Goal: Book appointment/travel/reservation

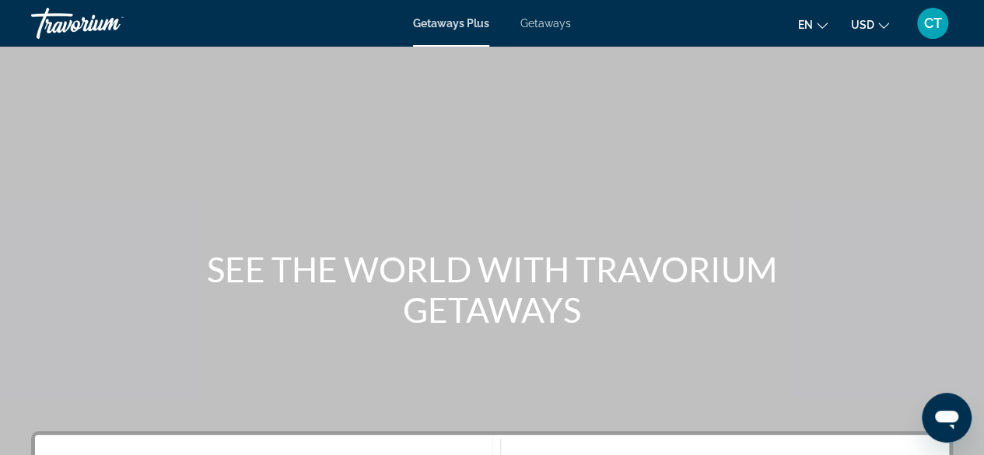
click at [460, 28] on span "Getaways Plus" at bounding box center [451, 23] width 76 height 12
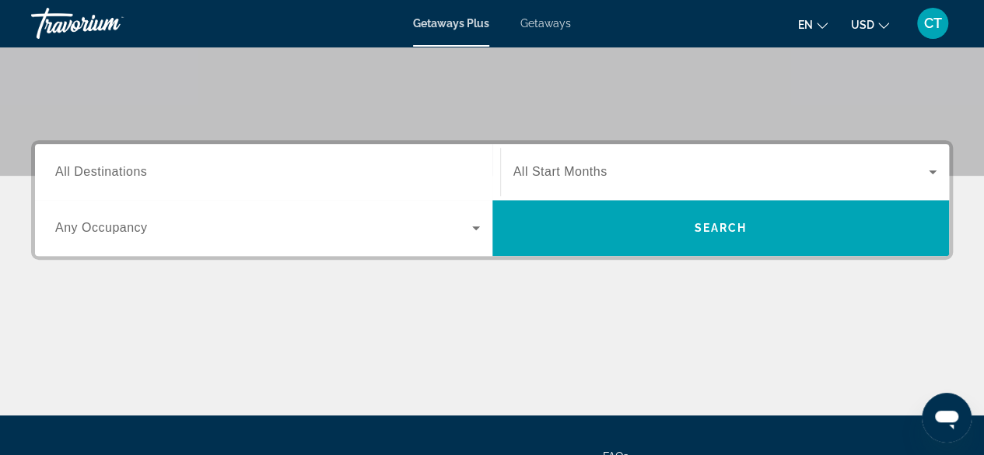
scroll to position [293, 0]
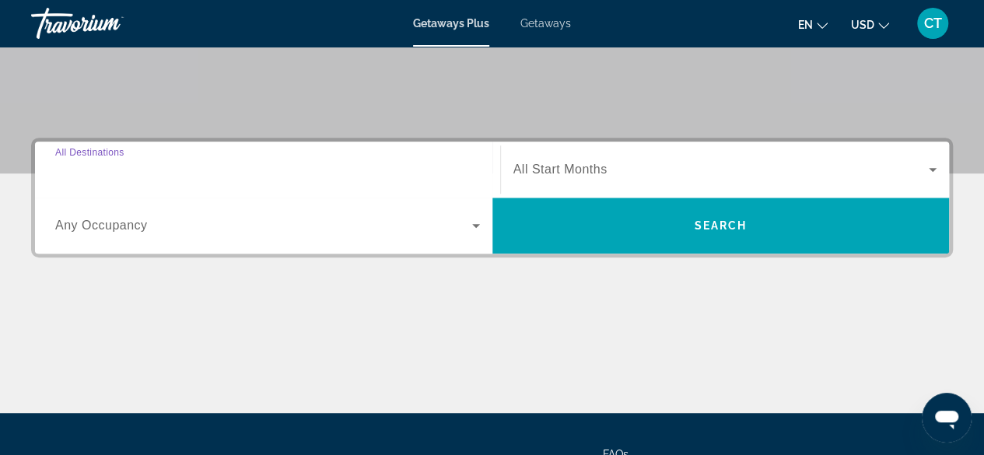
click at [103, 178] on input "Destination All Destinations" at bounding box center [267, 170] width 425 height 19
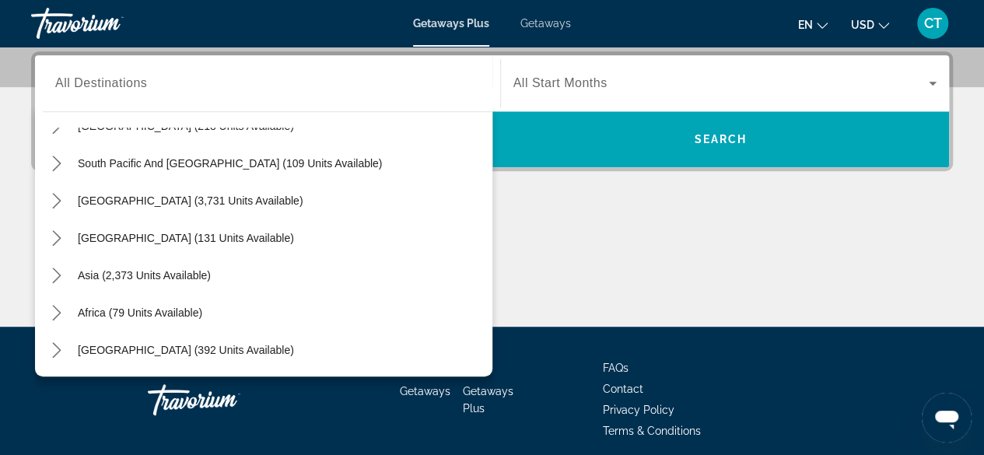
scroll to position [0, 0]
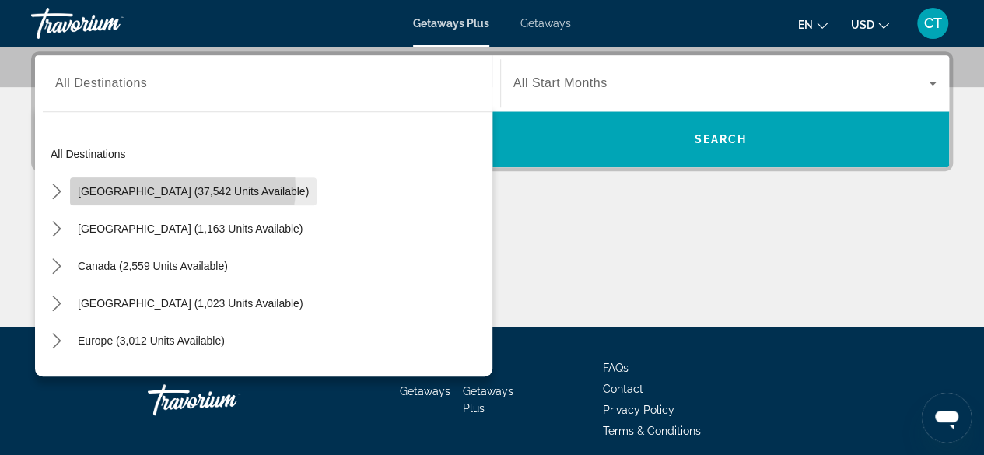
click at [182, 187] on span "[GEOGRAPHIC_DATA] (37,542 units available)" at bounding box center [193, 191] width 231 height 12
type input "**********"
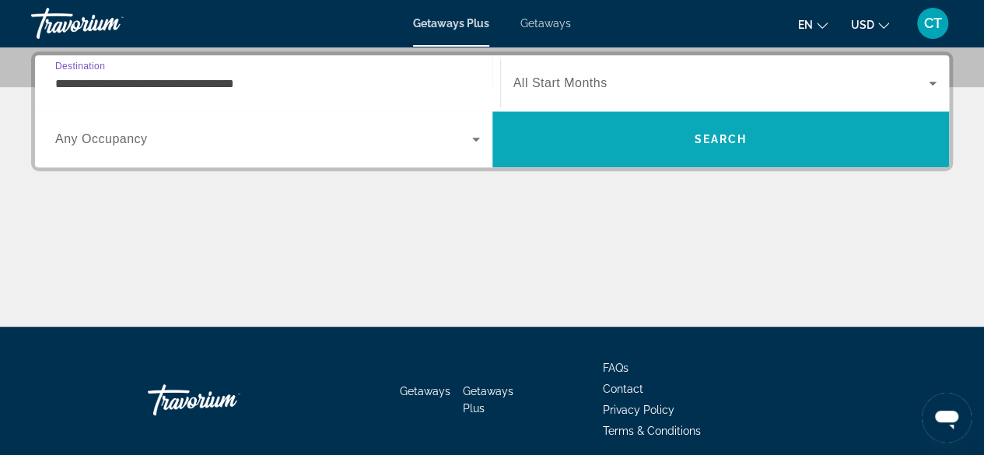
click at [695, 135] on span "Search" at bounding box center [720, 139] width 53 height 12
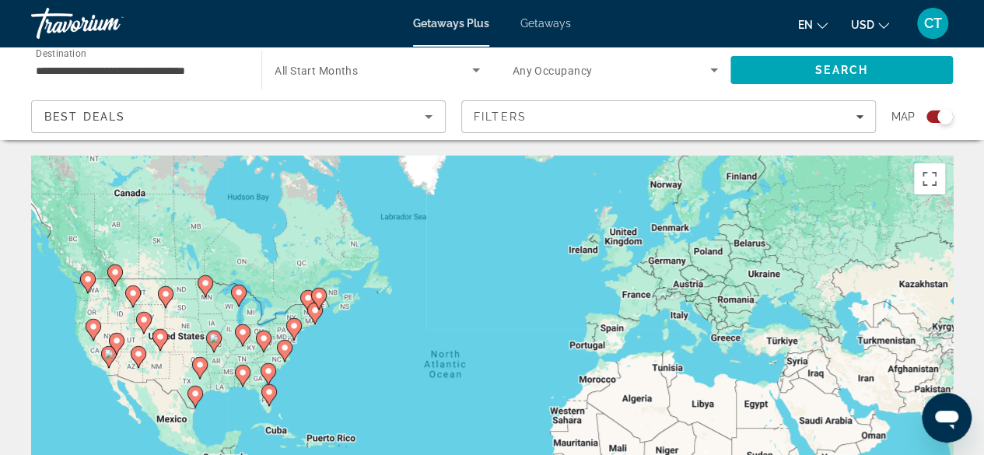
click at [428, 119] on icon "Sort by" at bounding box center [428, 116] width 19 height 19
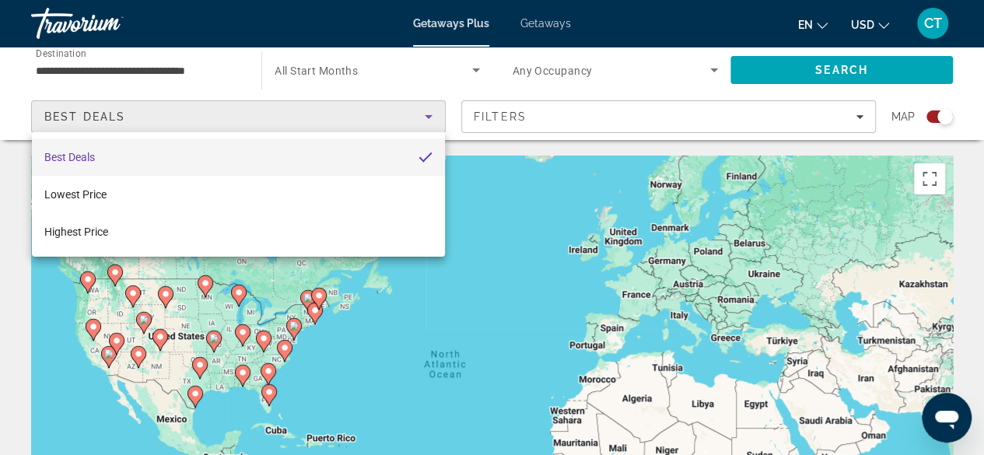
click at [426, 121] on div at bounding box center [492, 227] width 984 height 455
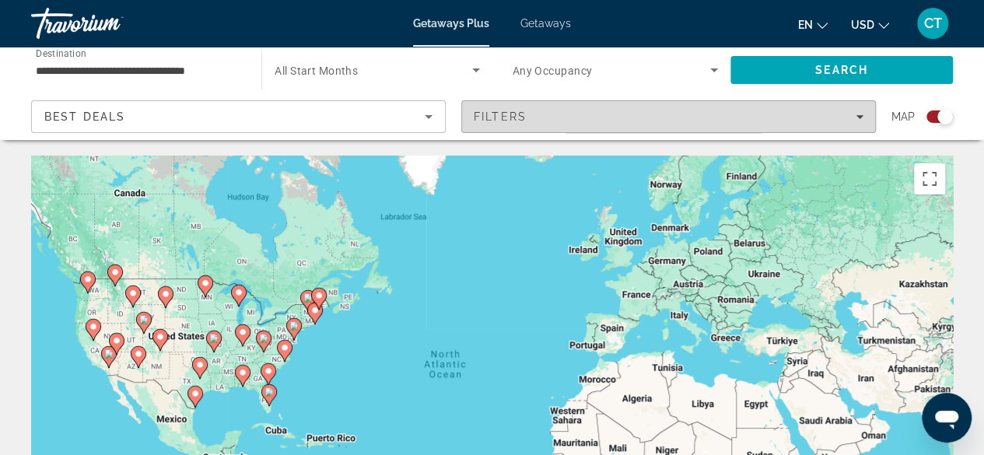
click at [523, 104] on span "Filters" at bounding box center [668, 116] width 413 height 37
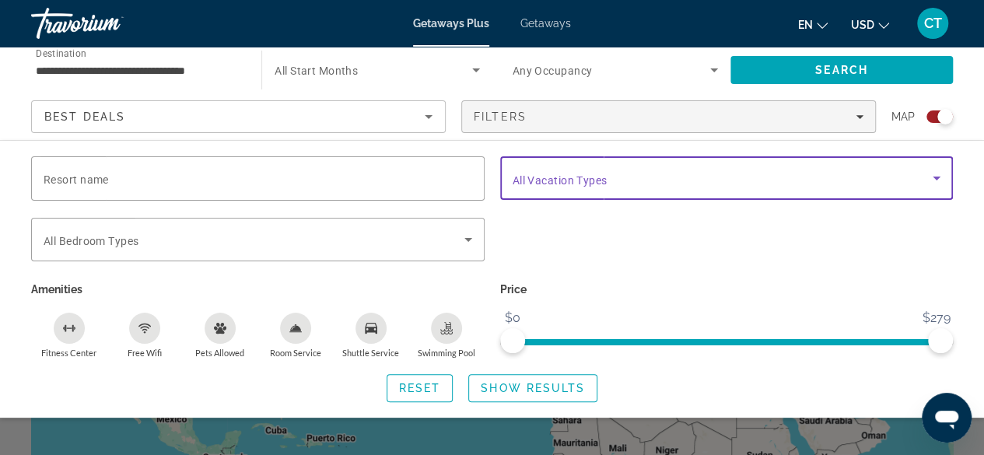
click at [932, 178] on icon "Search widget" at bounding box center [936, 178] width 19 height 19
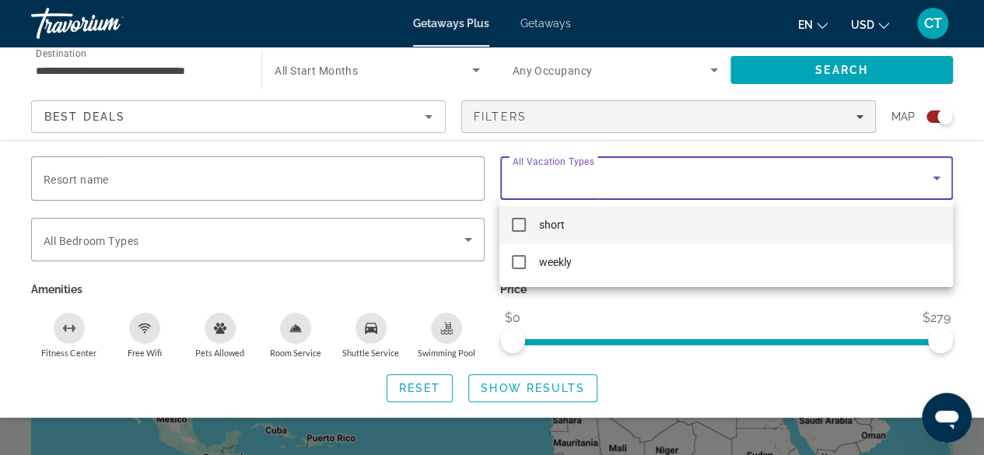
click at [663, 168] on div at bounding box center [492, 227] width 984 height 455
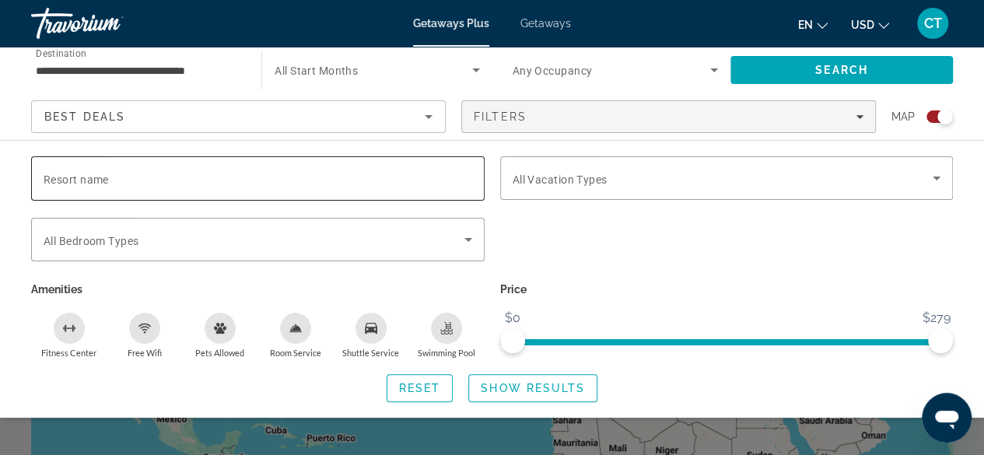
click at [123, 170] on input "Resort name" at bounding box center [258, 179] width 428 height 19
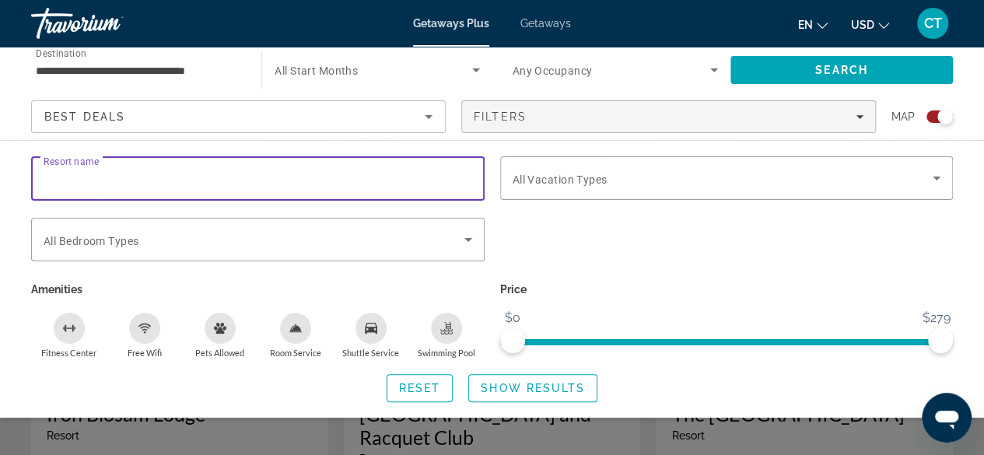
scroll to position [580, 0]
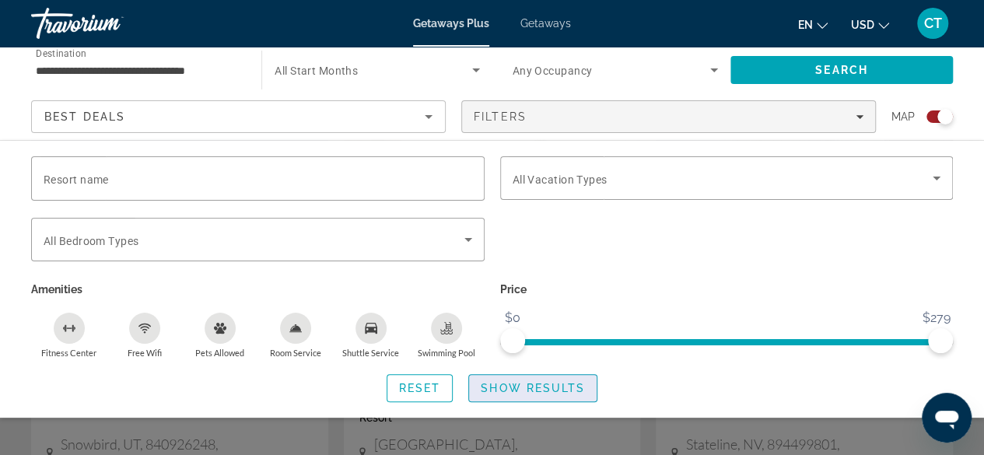
click at [518, 392] on span "Show Results" at bounding box center [533, 388] width 104 height 12
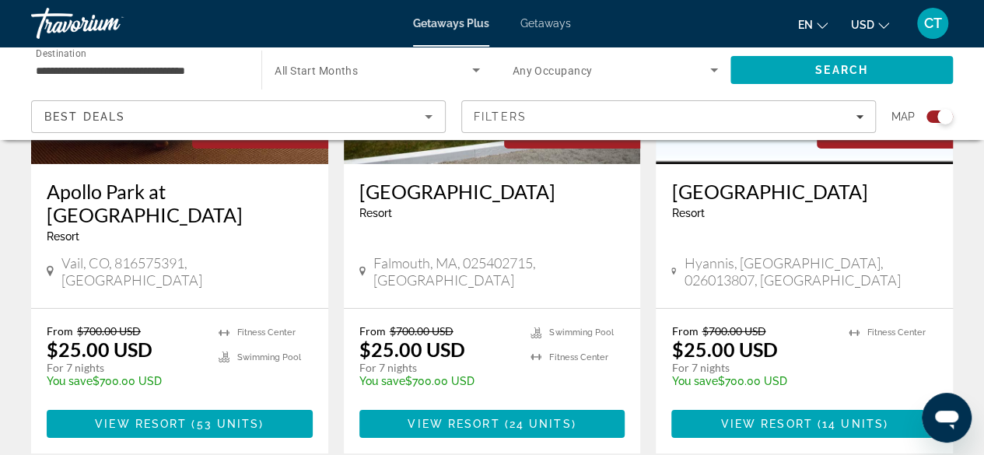
scroll to position [2453, 0]
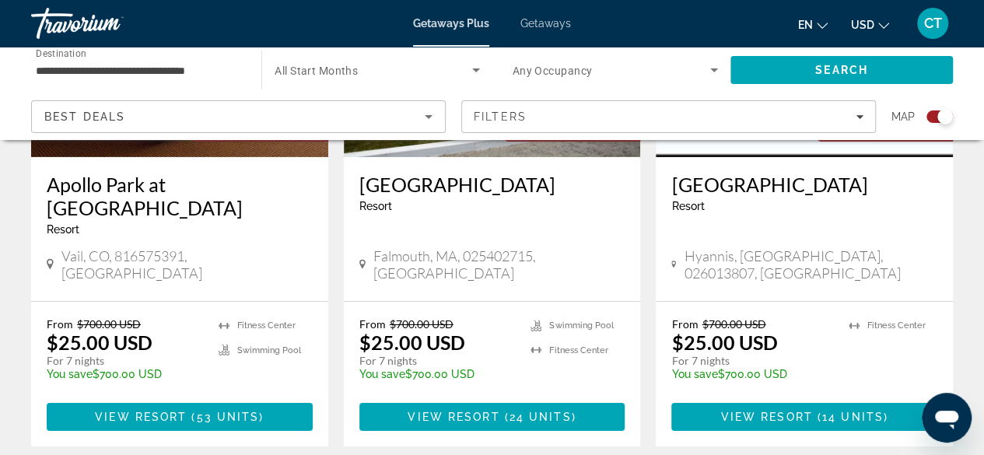
drag, startPoint x: 387, startPoint y: 376, endPoint x: 381, endPoint y: 381, distance: 8.3
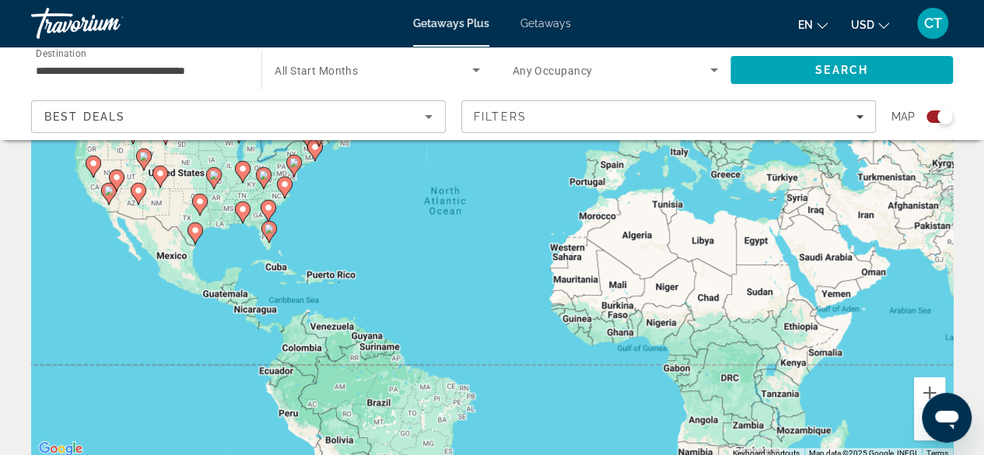
scroll to position [137, 0]
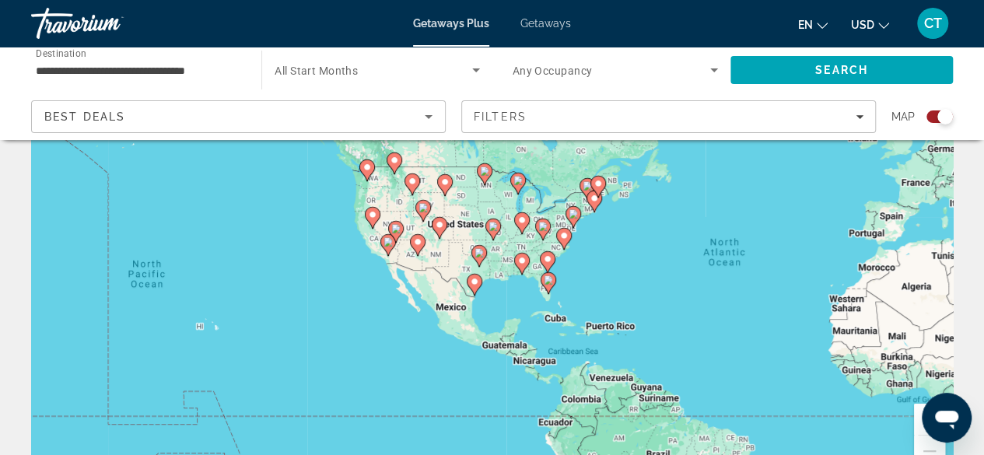
drag, startPoint x: 725, startPoint y: 319, endPoint x: 995, endPoint y: 344, distance: 271.0
click at [984, 318] on html "**********" at bounding box center [492, 90] width 984 height 455
click at [205, 331] on div "To activate drag with keyboard, press Alt + Enter. Once in keyboard drag state,…" at bounding box center [492, 252] width 922 height 467
click at [188, 330] on div "To activate drag with keyboard, press Alt + Enter. Once in keyboard drag state,…" at bounding box center [492, 252] width 922 height 467
click at [195, 330] on div "To activate drag with keyboard, press Alt + Enter. Once in keyboard drag state,…" at bounding box center [492, 252] width 922 height 467
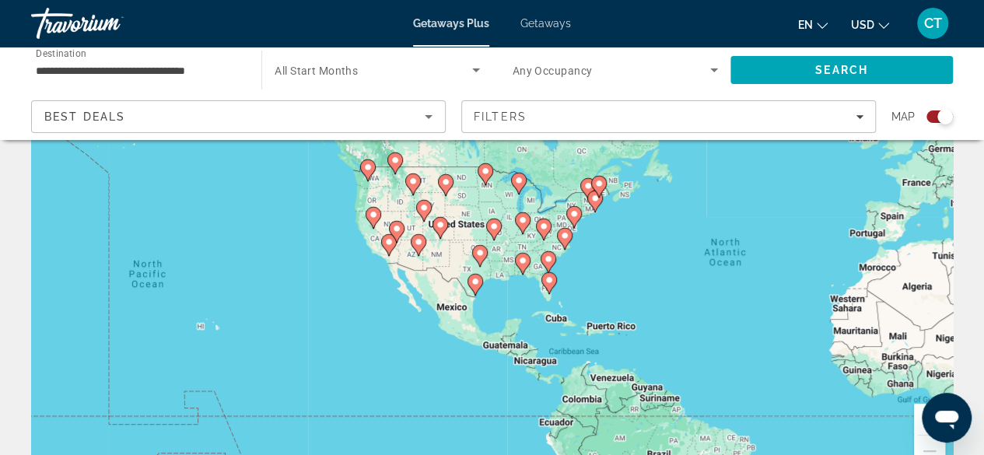
click at [210, 336] on div "To activate drag with keyboard, press Alt + Enter. Once in keyboard drag state,…" at bounding box center [492, 252] width 922 height 467
click at [218, 334] on div "To activate drag with keyboard, press Alt + Enter. Once in keyboard drag state,…" at bounding box center [492, 252] width 922 height 467
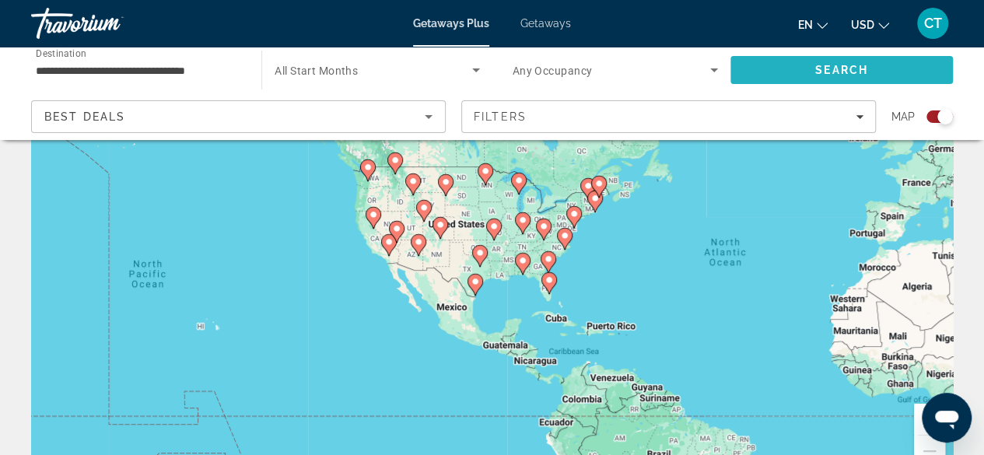
click at [852, 69] on span "Search" at bounding box center [841, 70] width 53 height 12
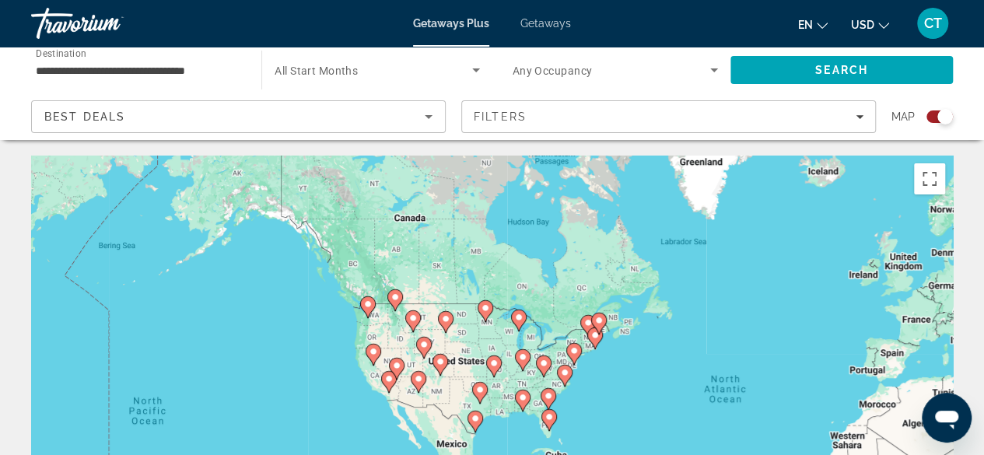
click at [430, 112] on icon "Sort by" at bounding box center [428, 116] width 19 height 19
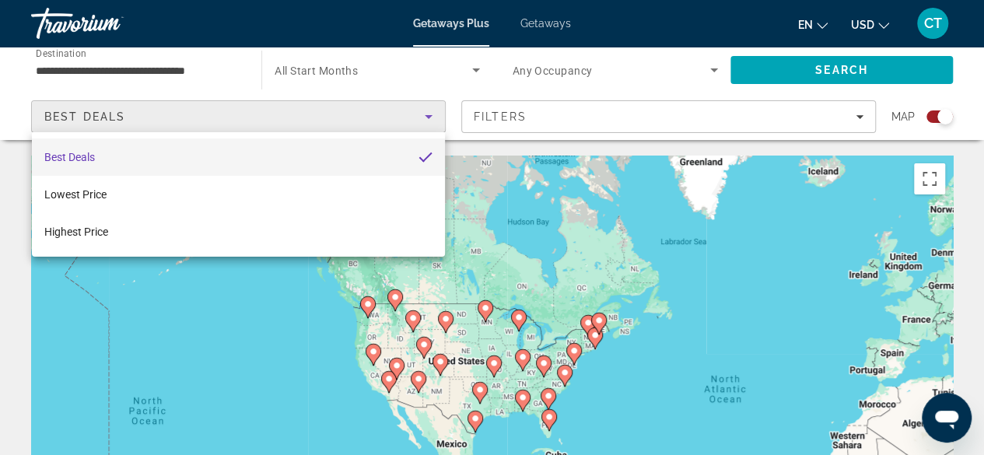
click at [429, 113] on div at bounding box center [492, 227] width 984 height 455
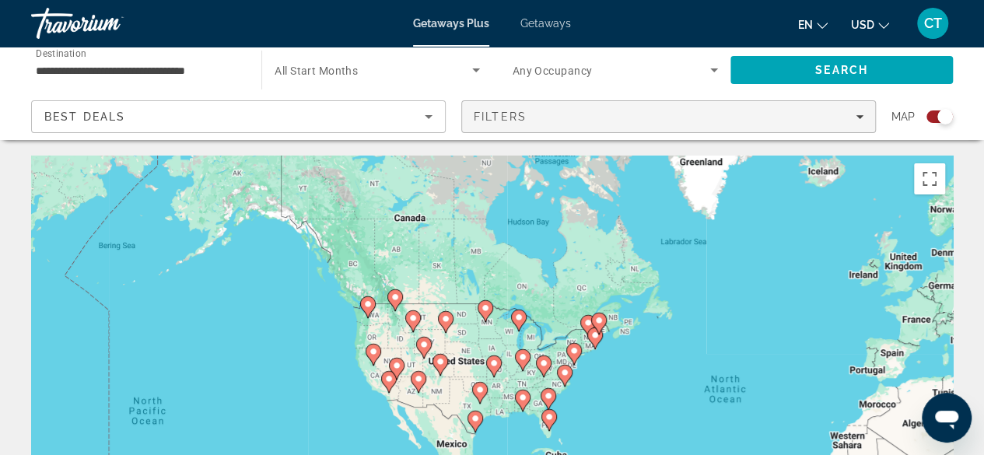
click at [595, 119] on div "Filters" at bounding box center [669, 116] width 390 height 12
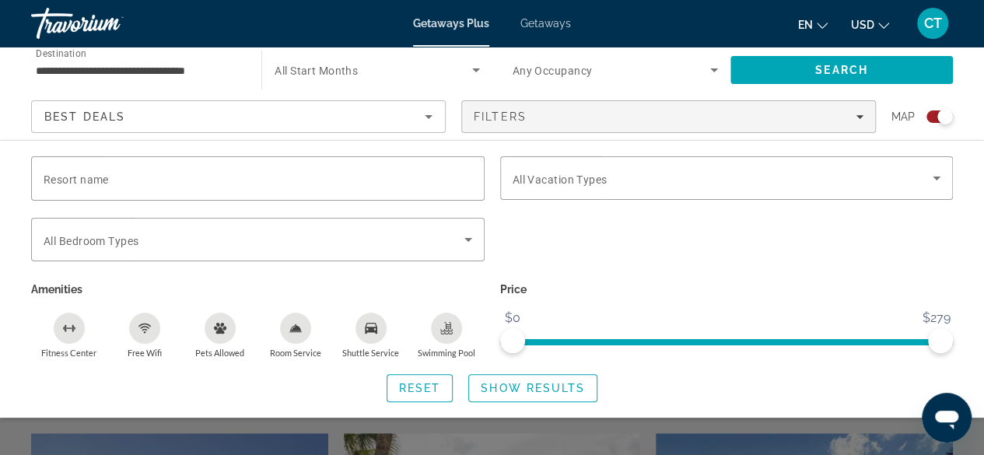
scroll to position [258, 0]
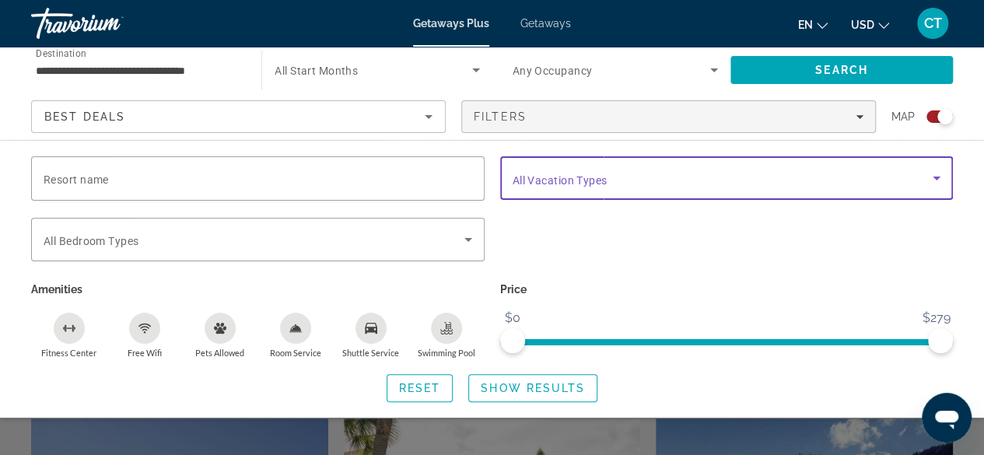
click at [936, 174] on icon "Search widget" at bounding box center [936, 178] width 19 height 19
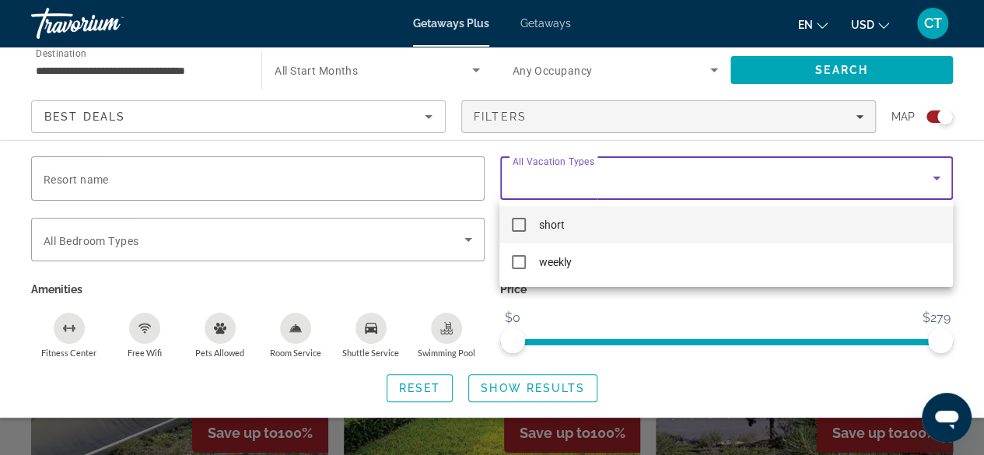
scroll to position [461, 0]
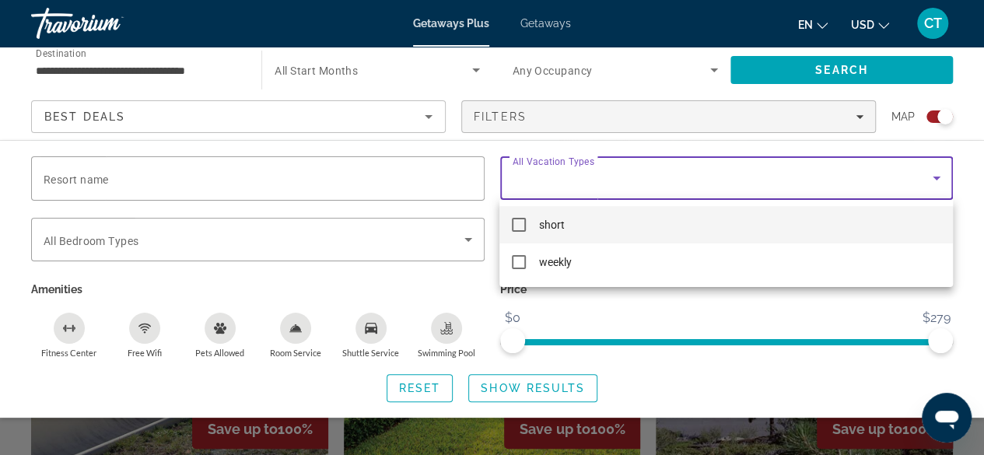
click at [838, 327] on div at bounding box center [492, 227] width 984 height 455
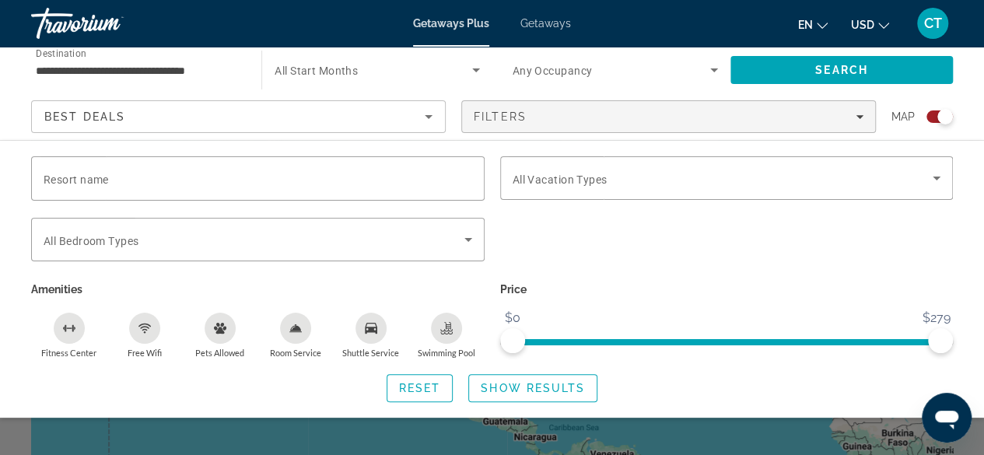
scroll to position [5, 0]
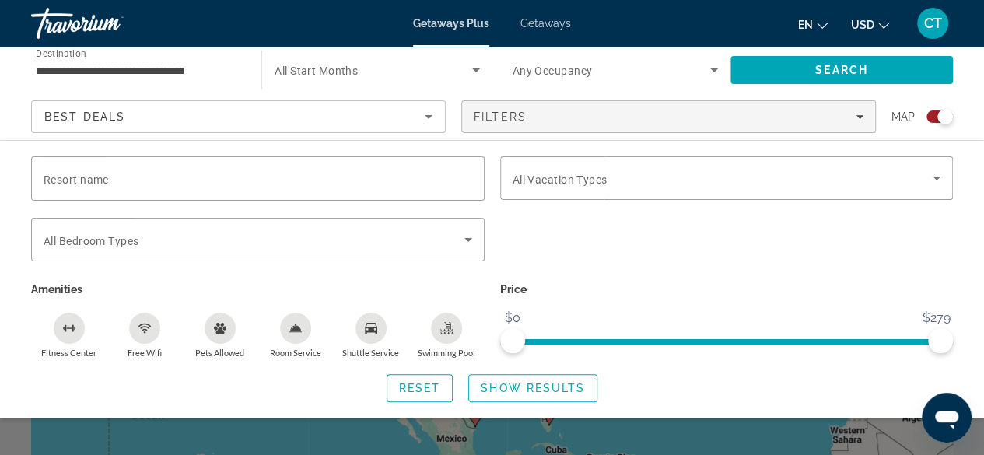
click at [547, 25] on span "Getaways" at bounding box center [545, 23] width 51 height 12
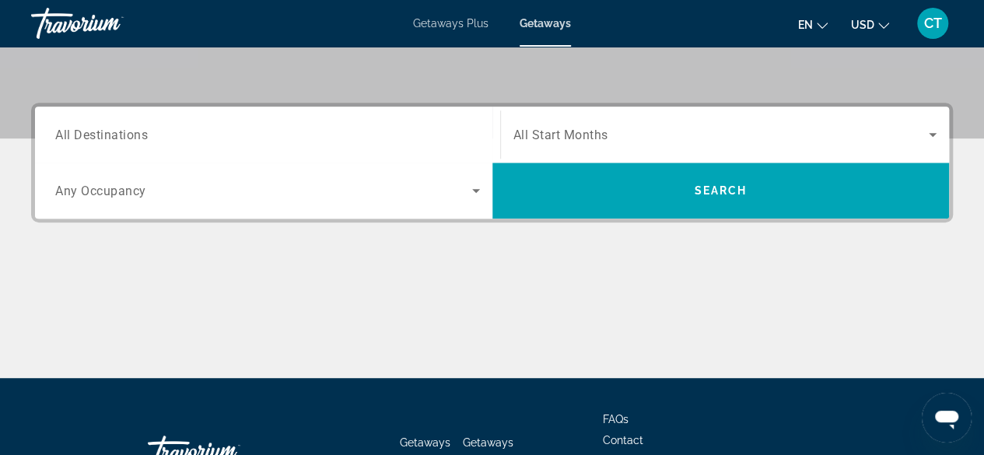
scroll to position [348, 0]
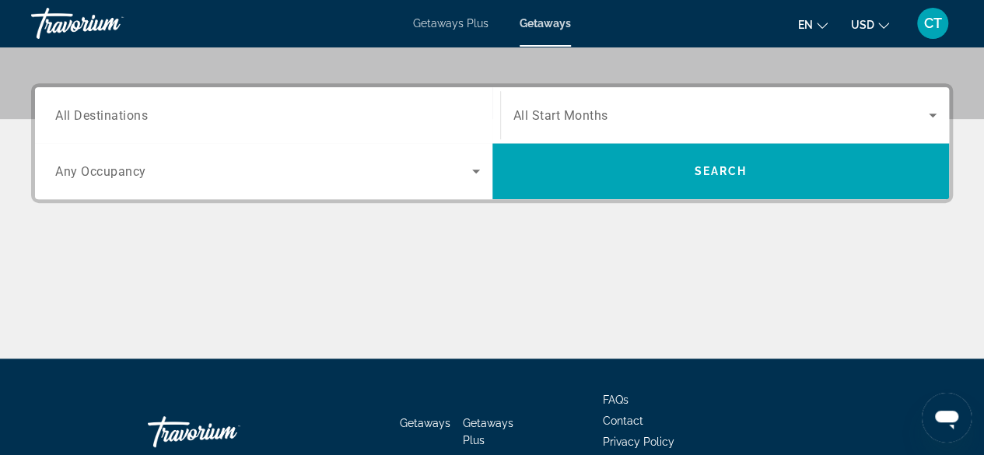
click at [166, 118] on input "Destination All Destinations" at bounding box center [267, 116] width 425 height 19
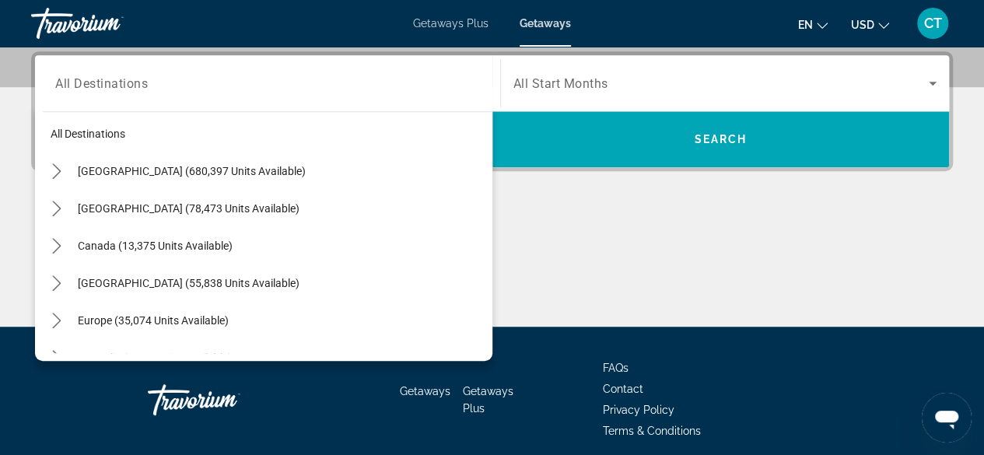
scroll to position [0, 0]
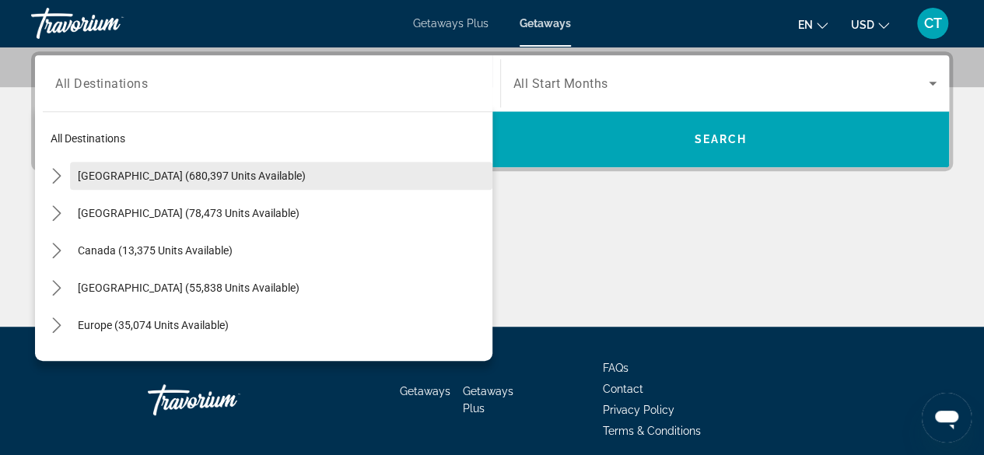
click at [192, 170] on span "[GEOGRAPHIC_DATA] (680,397 units available)" at bounding box center [192, 176] width 228 height 12
type input "**********"
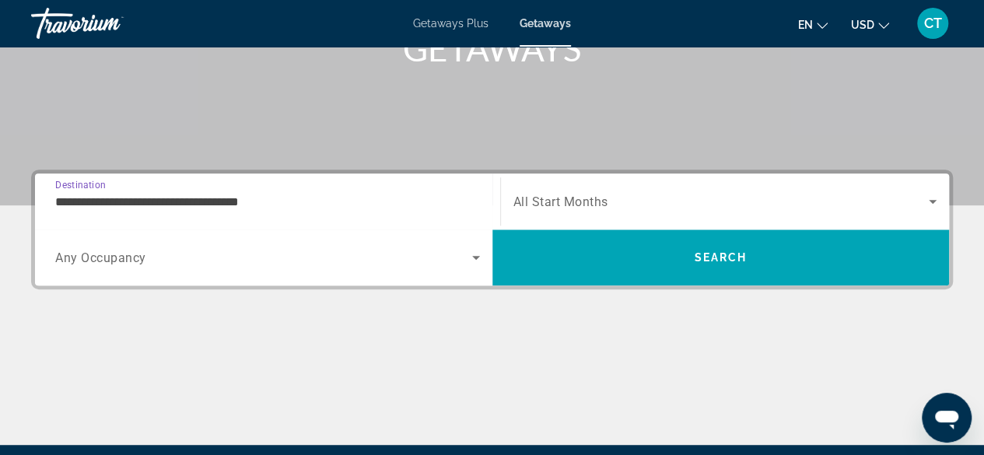
scroll to position [257, 0]
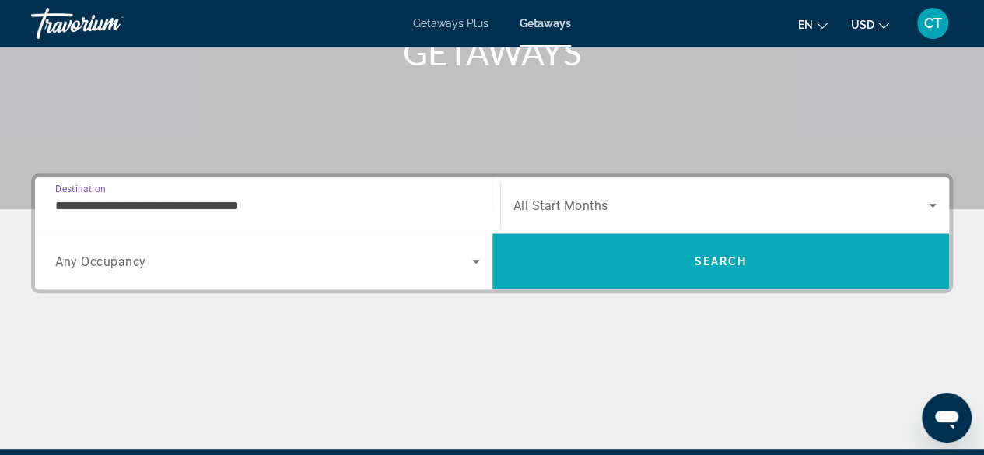
click at [678, 256] on span "Search" at bounding box center [720, 261] width 457 height 37
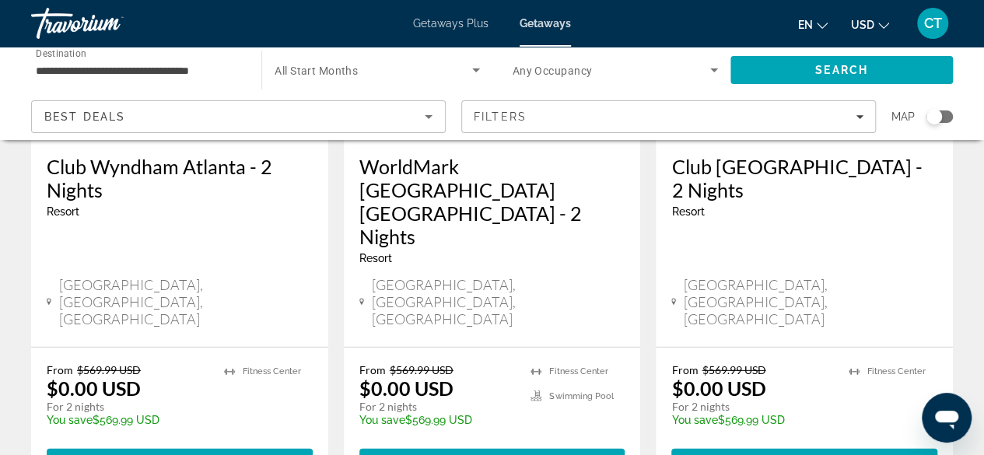
scroll to position [2199, 0]
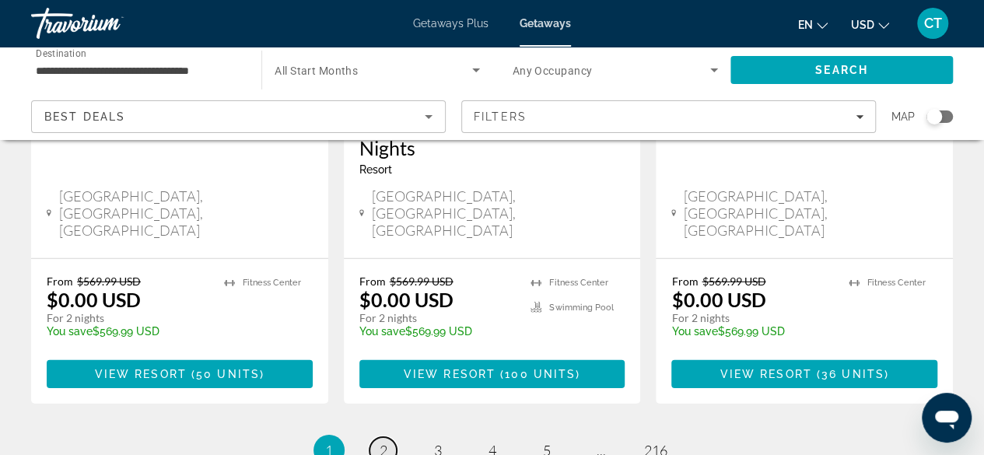
click at [377, 437] on link "page 2" at bounding box center [382, 450] width 27 height 27
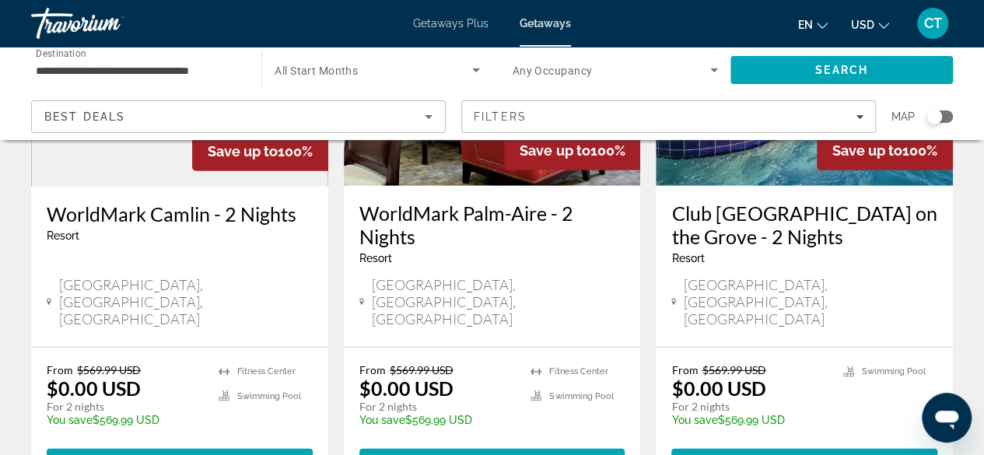
scroll to position [2079, 0]
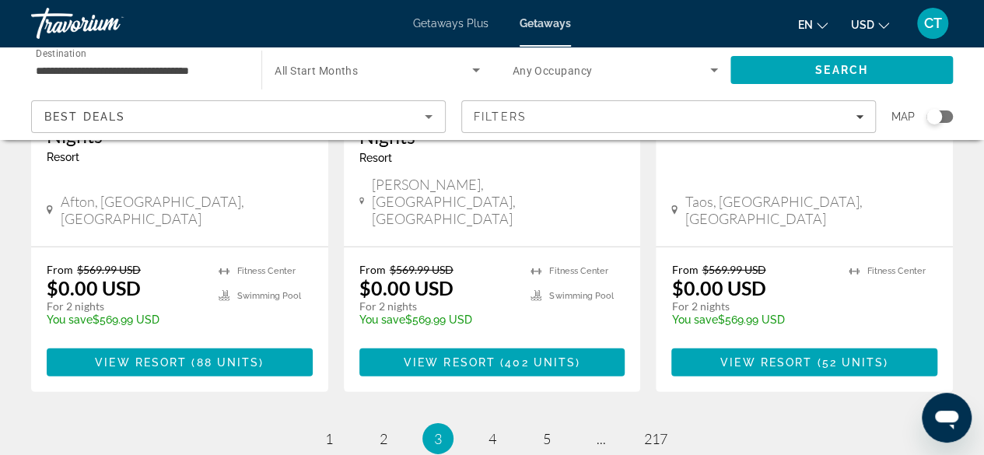
scroll to position [2163, 0]
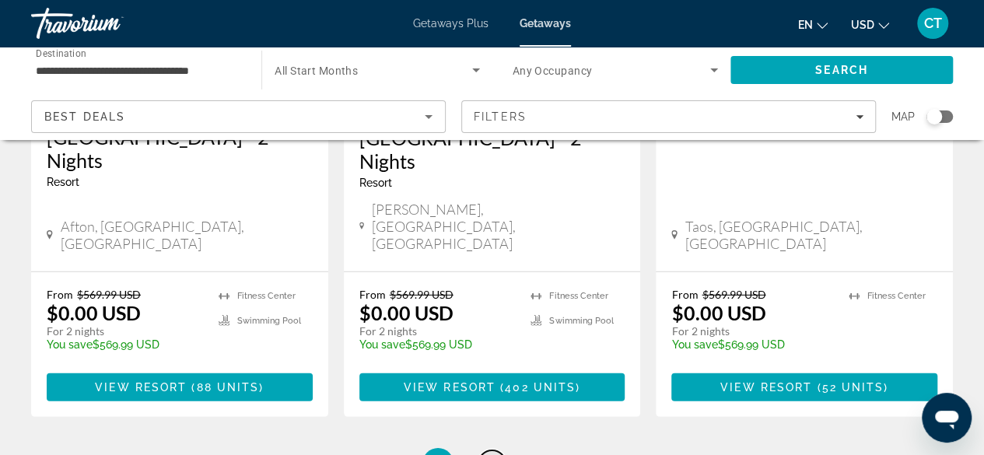
click at [496, 450] on link "page 4" at bounding box center [491, 463] width 27 height 27
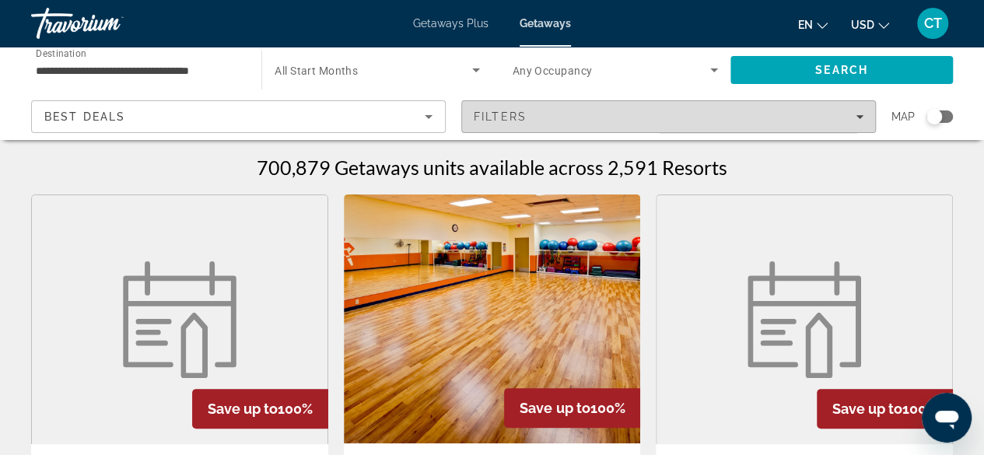
click at [859, 118] on icon "Filters" at bounding box center [859, 117] width 8 height 4
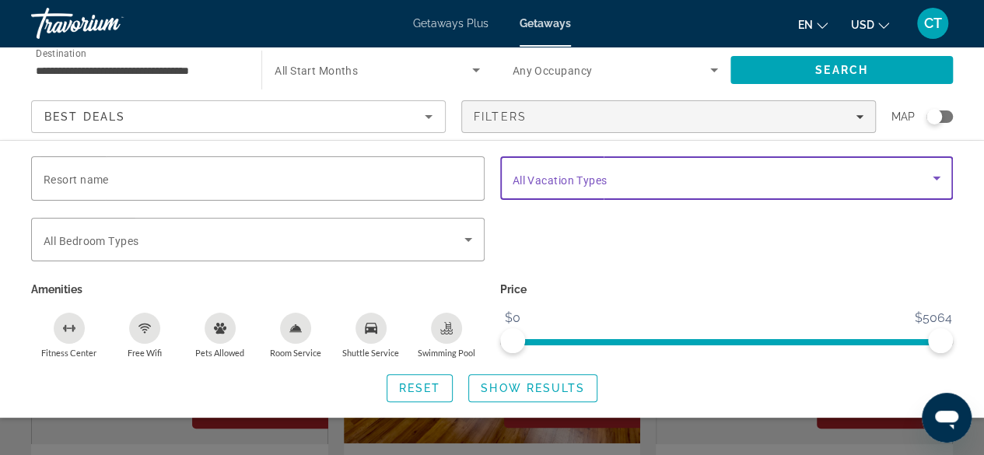
click at [933, 180] on icon "Search widget" at bounding box center [936, 178] width 19 height 19
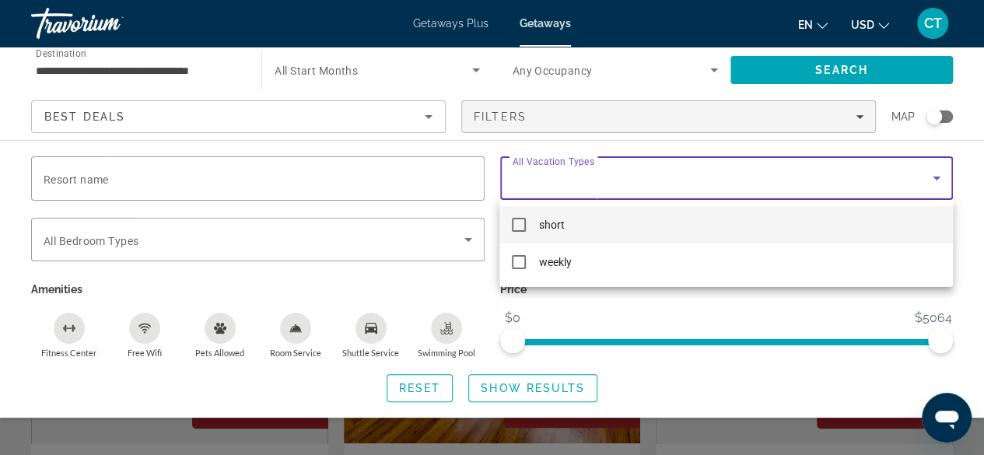
click at [935, 186] on div at bounding box center [492, 227] width 984 height 455
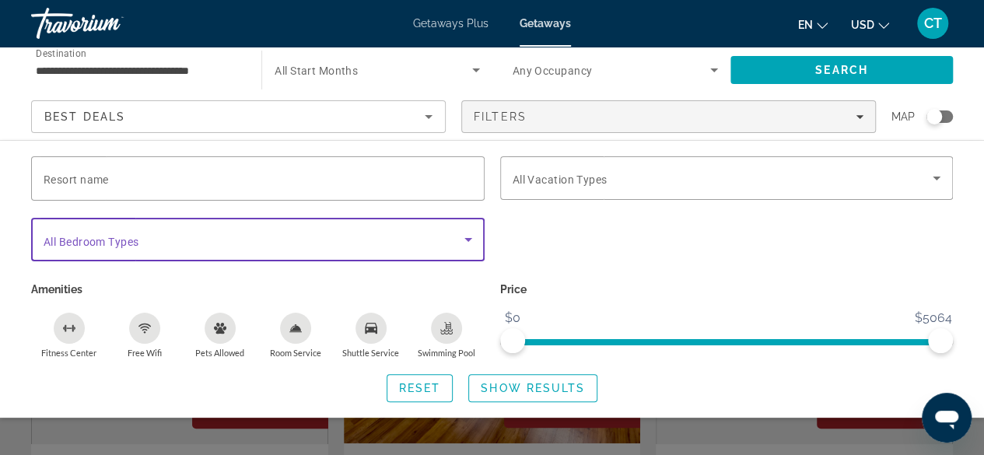
click at [459, 237] on icon "Search widget" at bounding box center [468, 239] width 19 height 19
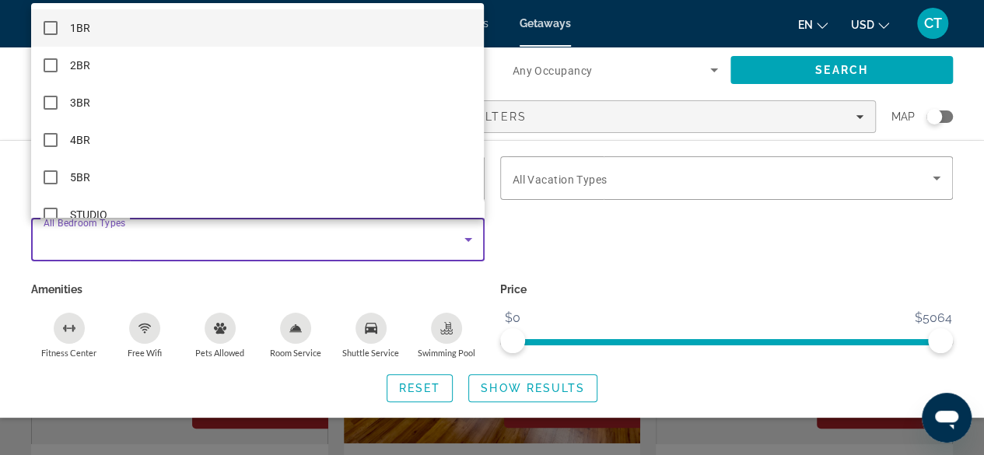
drag, startPoint x: 581, startPoint y: 297, endPoint x: 540, endPoint y: 296, distance: 41.2
click at [579, 297] on div at bounding box center [492, 227] width 984 height 455
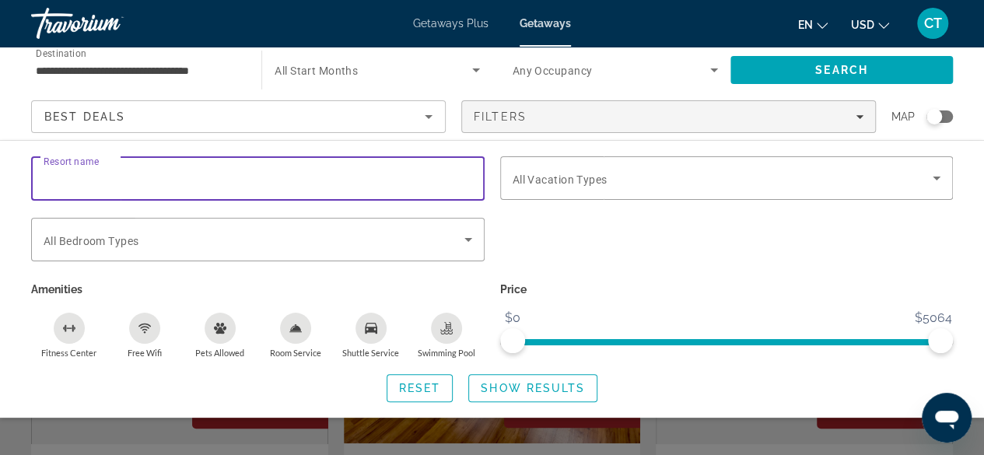
click at [115, 175] on input "Resort name" at bounding box center [258, 179] width 428 height 19
type input "******"
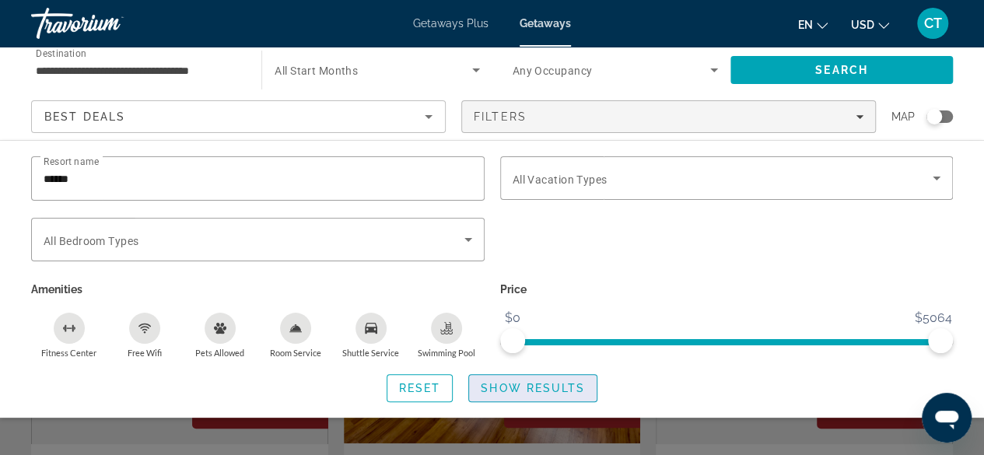
click at [502, 391] on span "Show Results" at bounding box center [533, 388] width 104 height 12
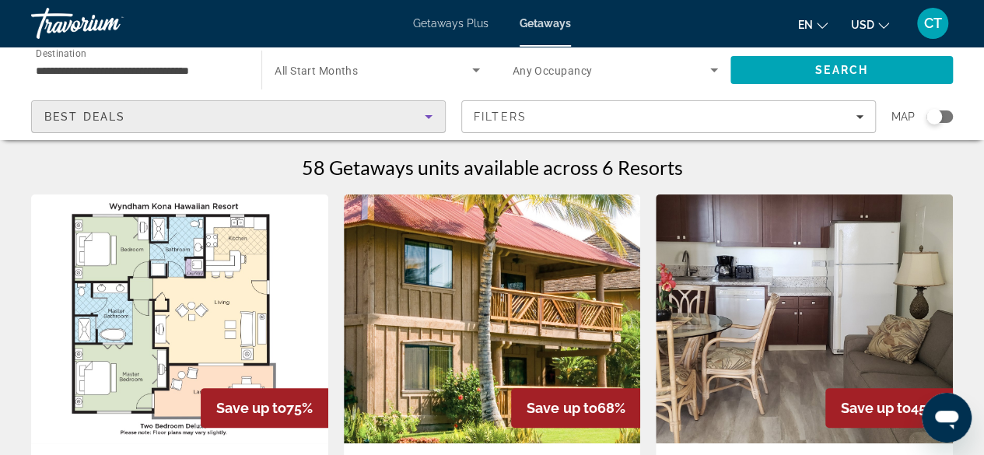
click at [422, 114] on icon "Sort by" at bounding box center [428, 116] width 19 height 19
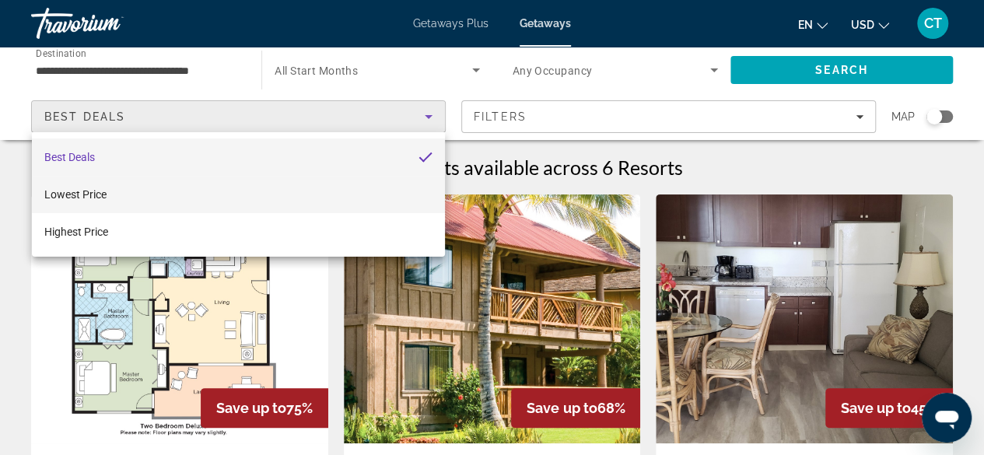
click at [90, 198] on span "Lowest Price" at bounding box center [75, 194] width 62 height 12
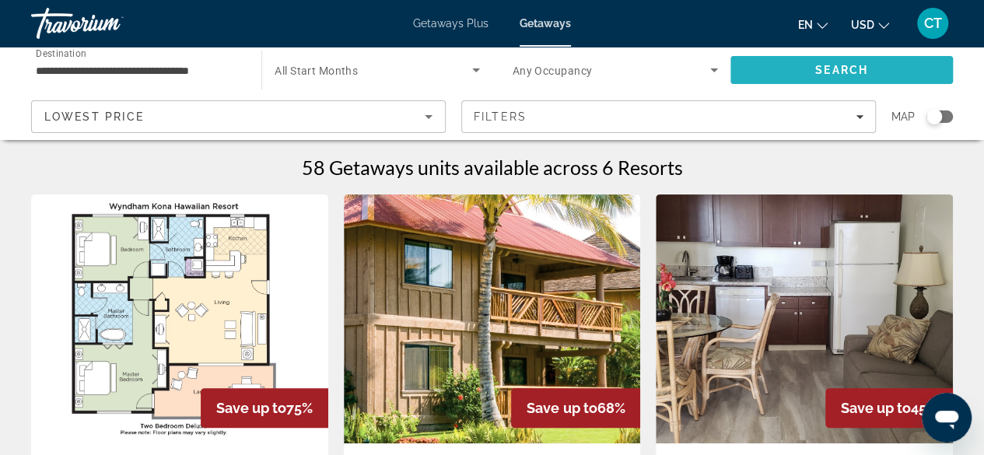
click at [803, 65] on span "Search" at bounding box center [841, 69] width 222 height 37
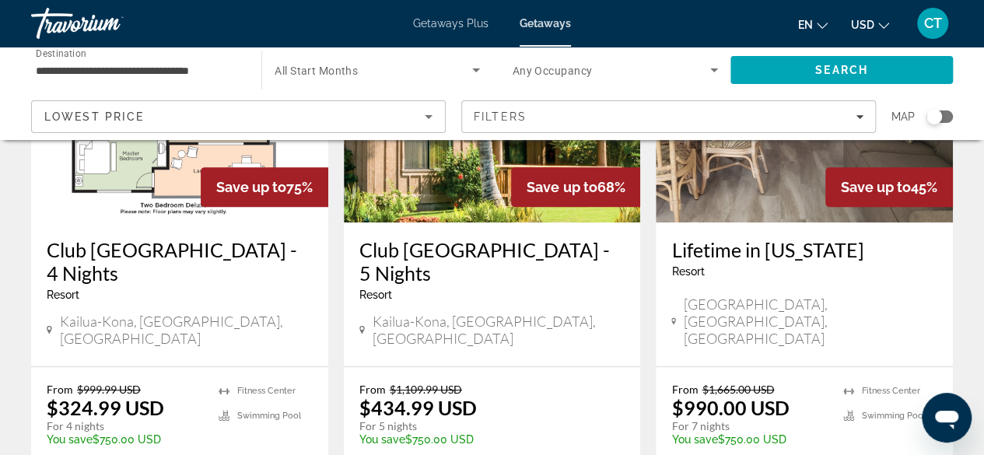
scroll to position [287, 0]
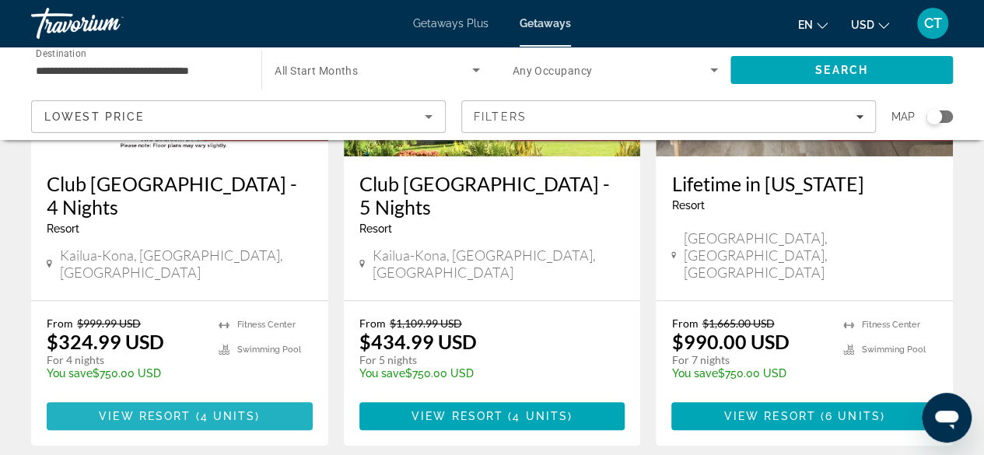
click at [194, 410] on span "Main content" at bounding box center [193, 416] width 5 height 12
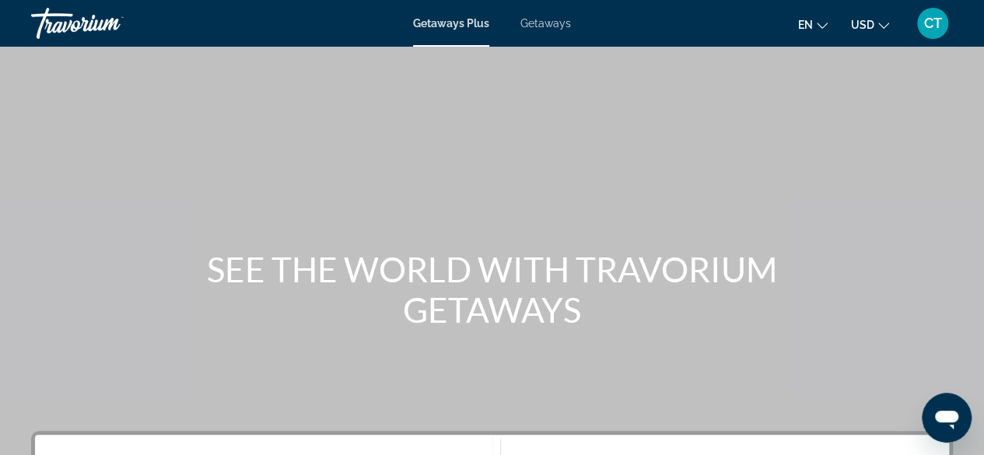
click at [541, 29] on span "Getaways" at bounding box center [545, 23] width 51 height 12
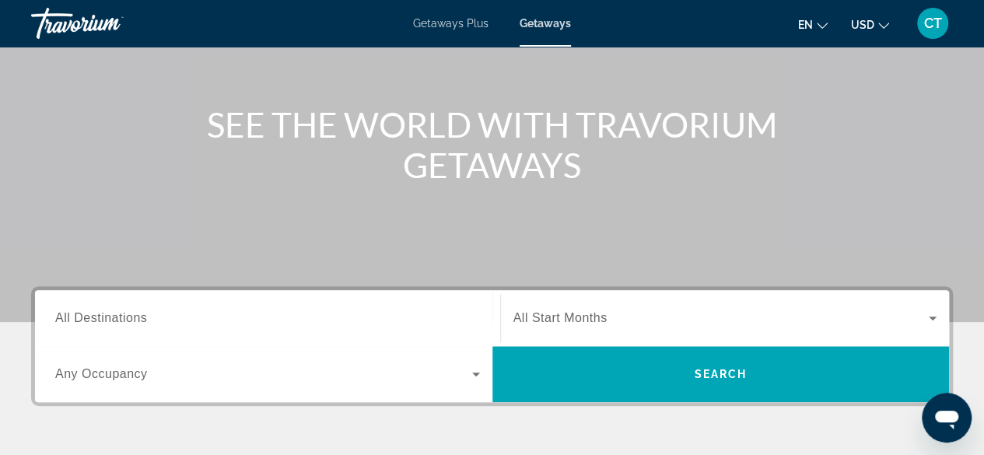
scroll to position [212, 0]
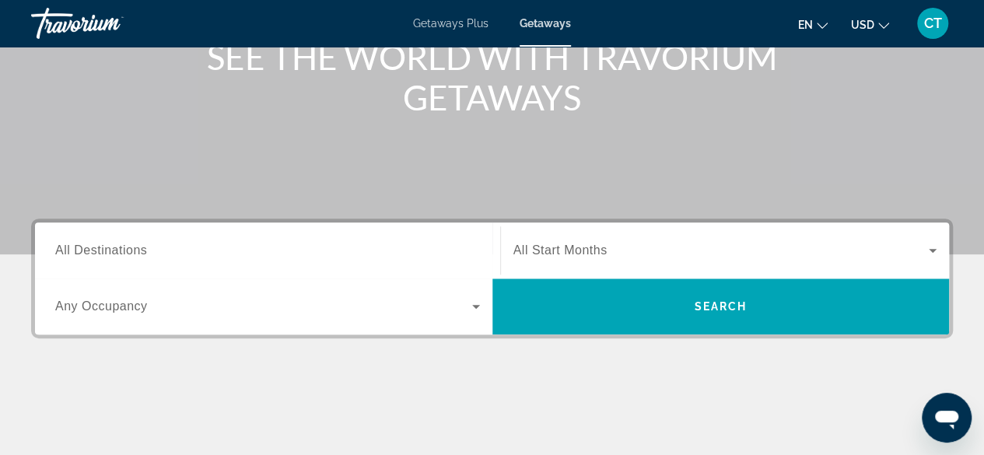
drag, startPoint x: 981, startPoint y: 216, endPoint x: 967, endPoint y: 88, distance: 129.2
click at [967, 88] on div "SEE THE WORLD WITH TRAVORIUM GETAWAYS" at bounding box center [492, 21] width 984 height 467
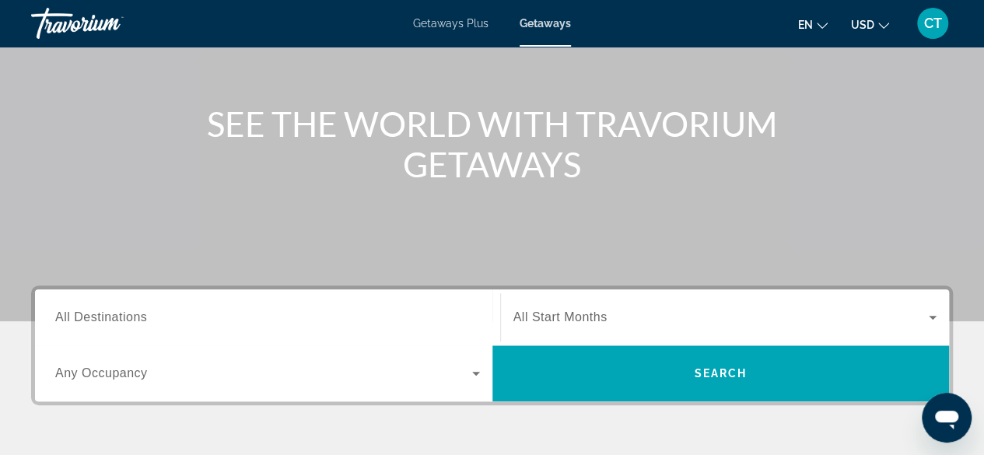
scroll to position [0, 0]
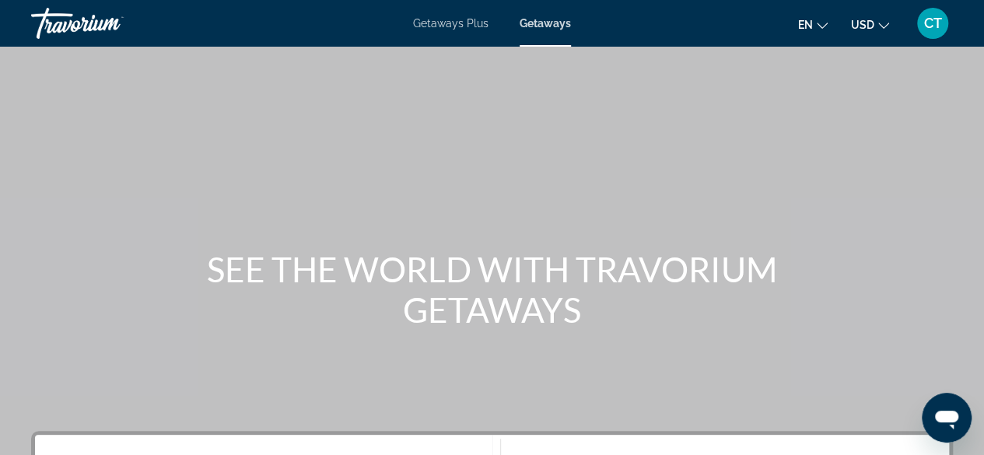
click at [446, 18] on span "Getaways Plus" at bounding box center [450, 23] width 75 height 12
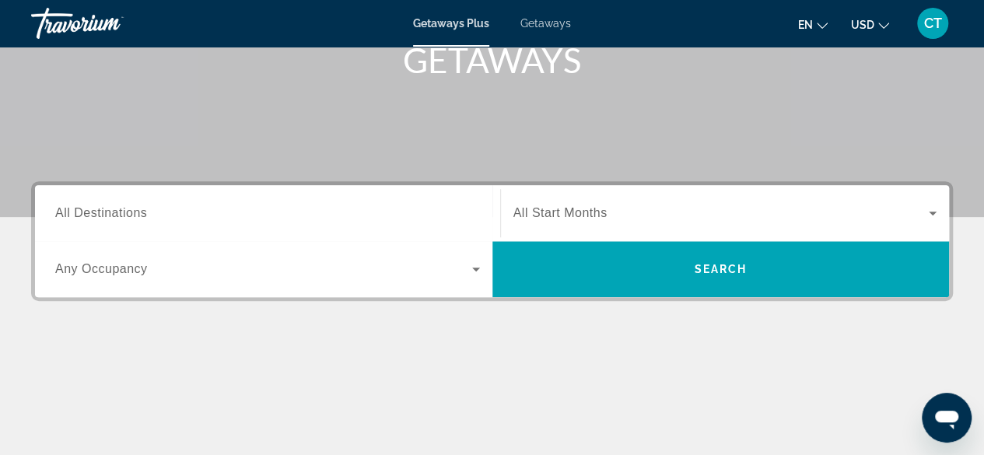
scroll to position [266, 0]
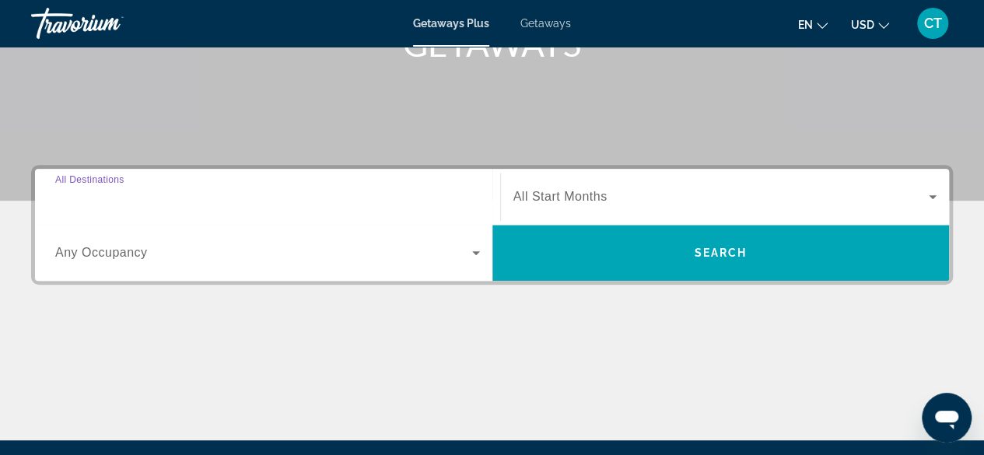
click at [469, 189] on input "Destination All Destinations" at bounding box center [267, 197] width 425 height 19
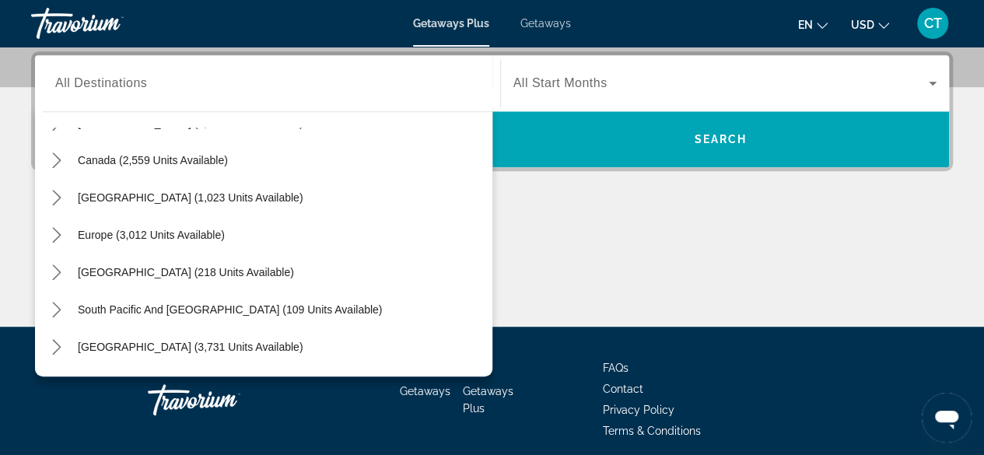
scroll to position [108, 0]
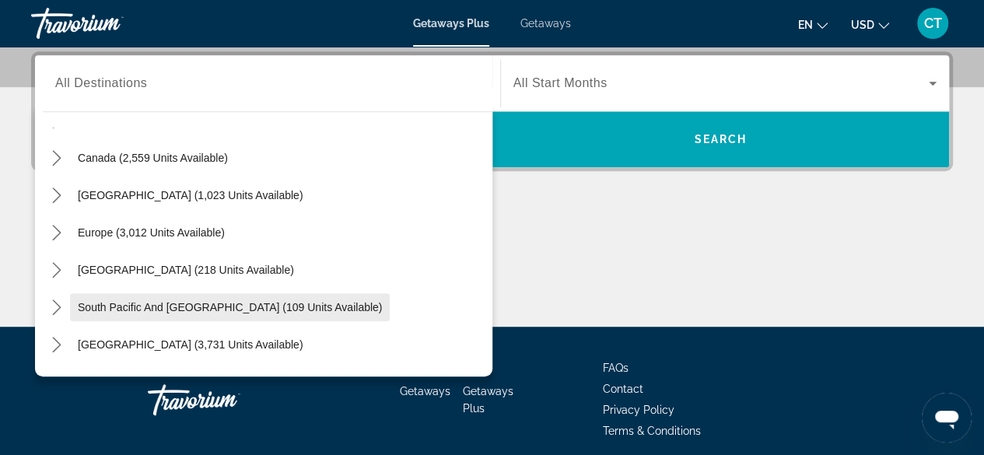
click at [169, 306] on span "South Pacific and [GEOGRAPHIC_DATA] (109 units available)" at bounding box center [230, 307] width 304 height 12
type input "**********"
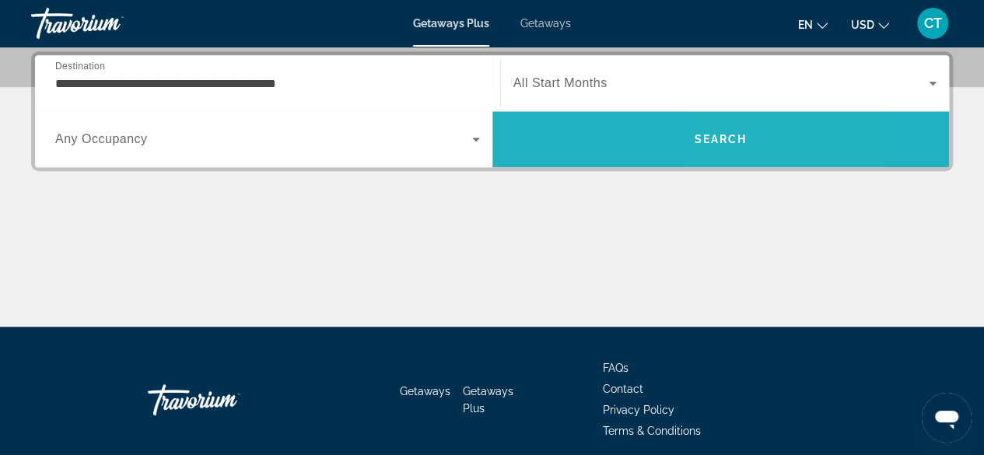
click at [742, 135] on span "Search" at bounding box center [720, 139] width 53 height 12
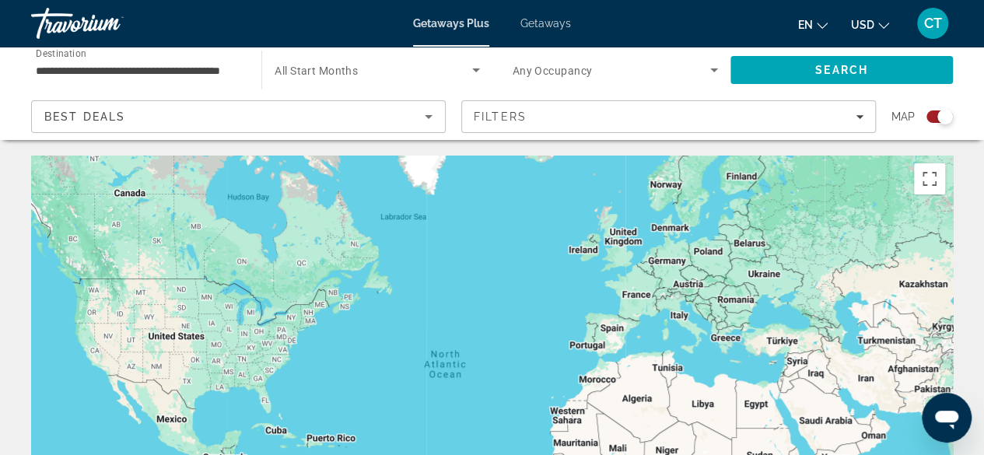
click at [573, 72] on span "Any Occupancy" at bounding box center [552, 71] width 80 height 12
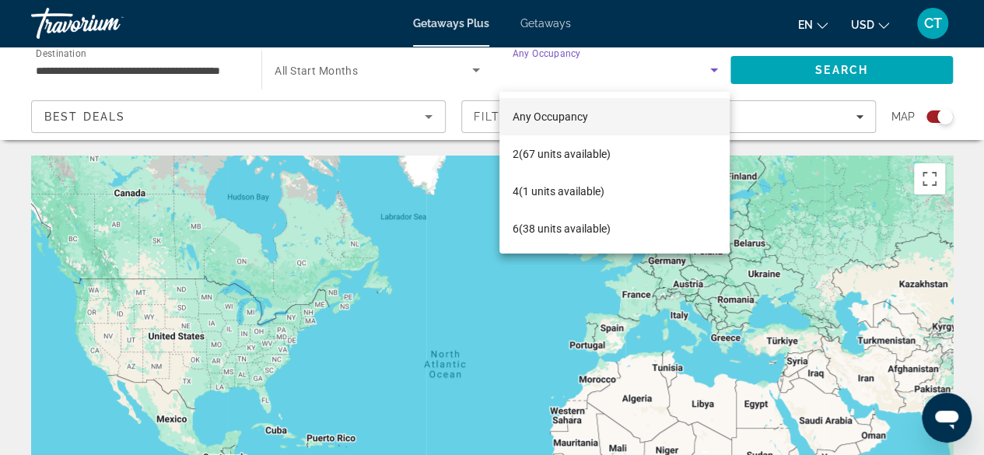
click at [343, 77] on div at bounding box center [492, 227] width 984 height 455
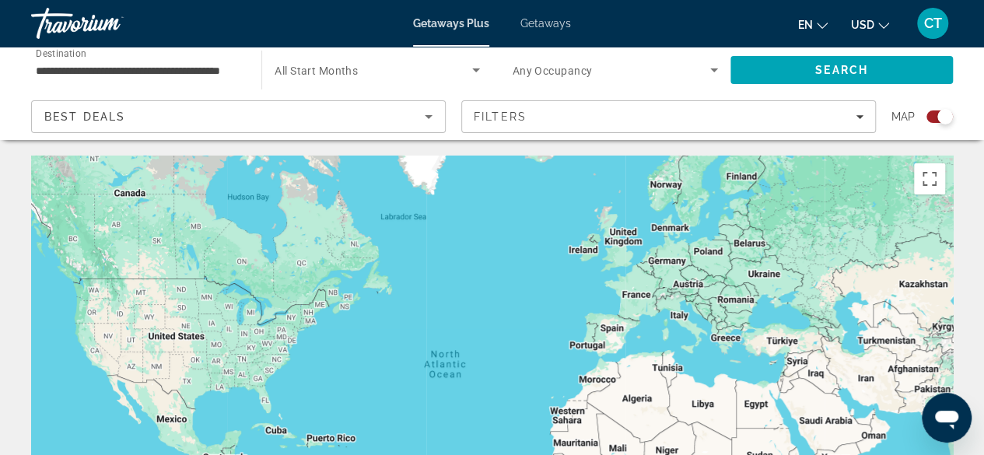
click at [344, 65] on span "All Start Months" at bounding box center [316, 71] width 83 height 12
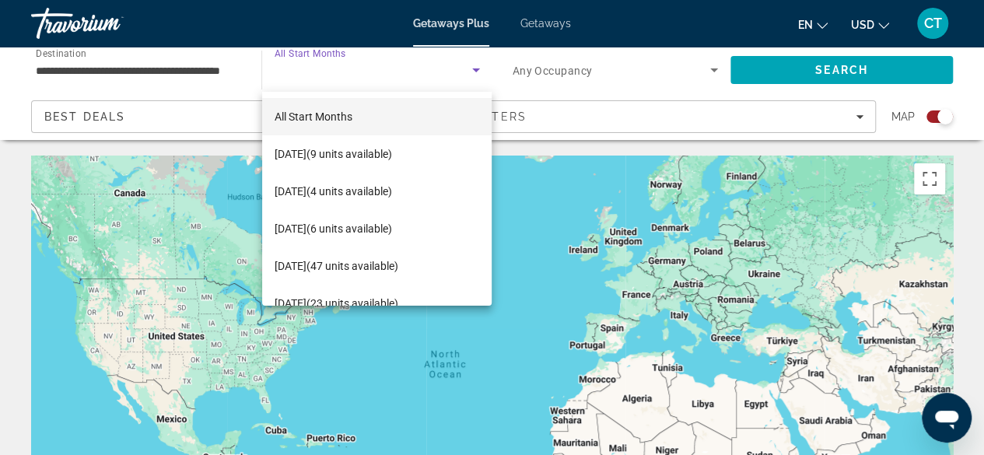
click at [118, 68] on div at bounding box center [492, 227] width 984 height 455
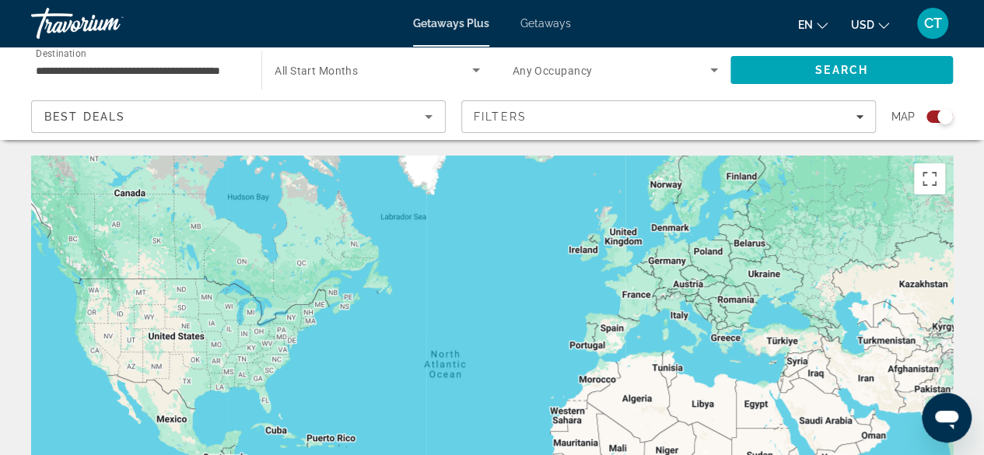
click at [221, 107] on div "Best Deals" at bounding box center [238, 123] width 388 height 44
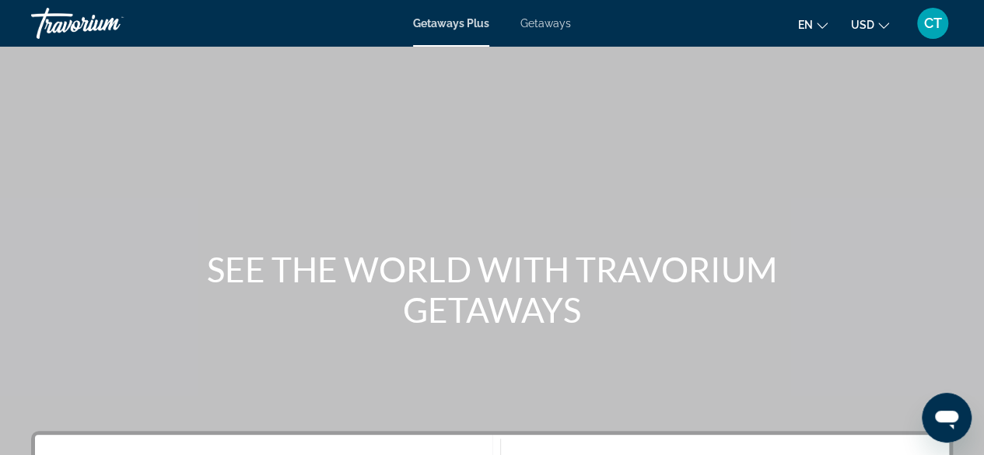
click at [542, 26] on span "Getaways" at bounding box center [545, 23] width 51 height 12
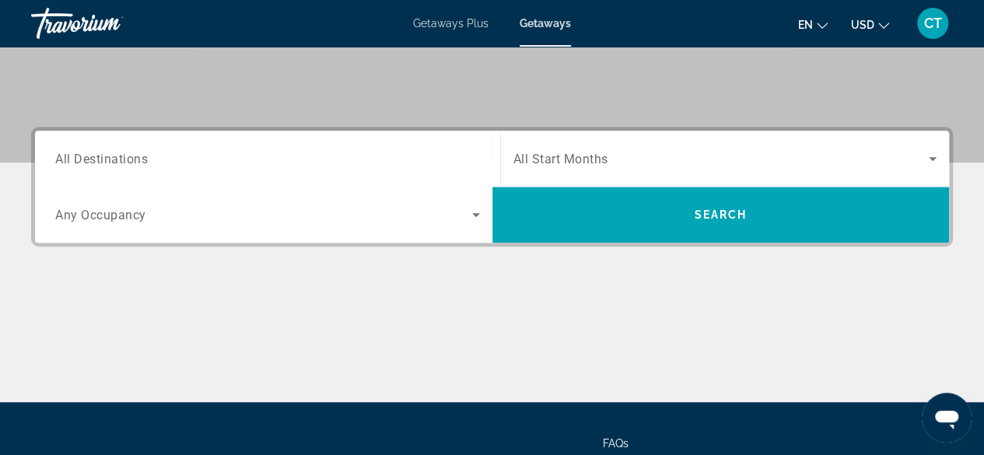
scroll to position [296, 0]
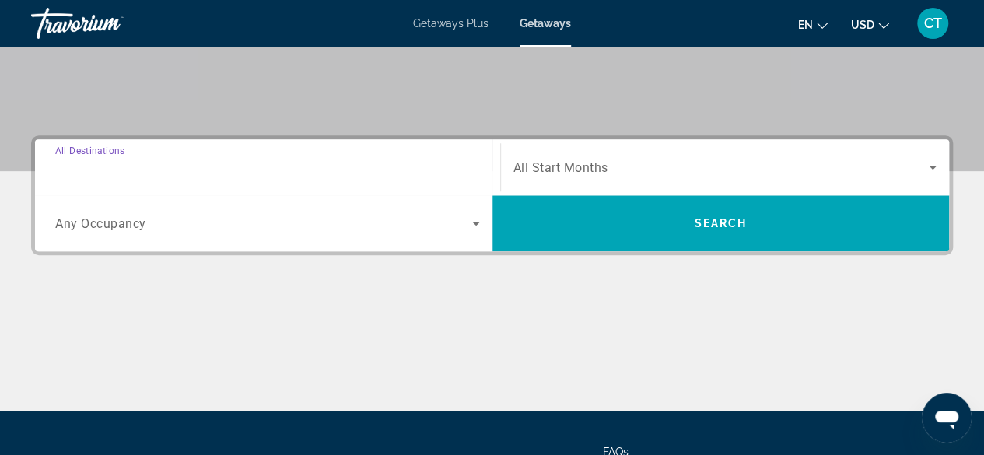
click at [263, 167] on input "Destination All Destinations" at bounding box center [267, 168] width 425 height 19
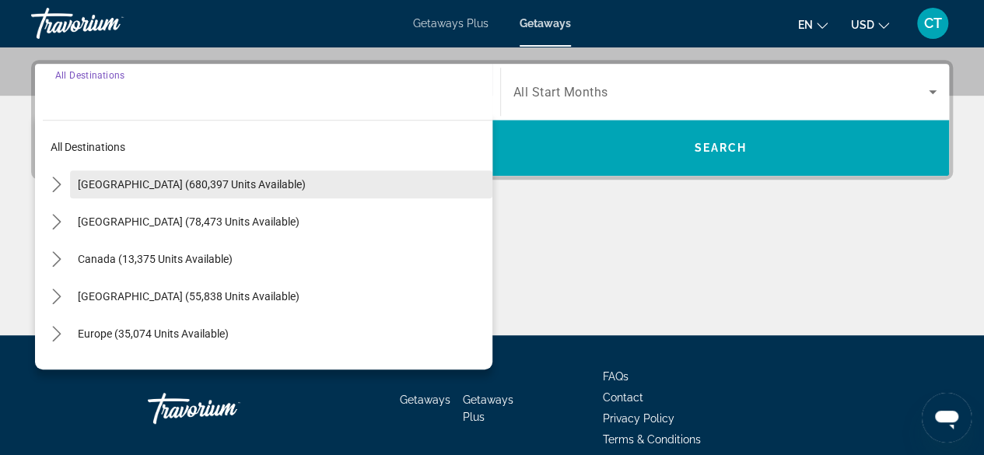
scroll to position [379, 0]
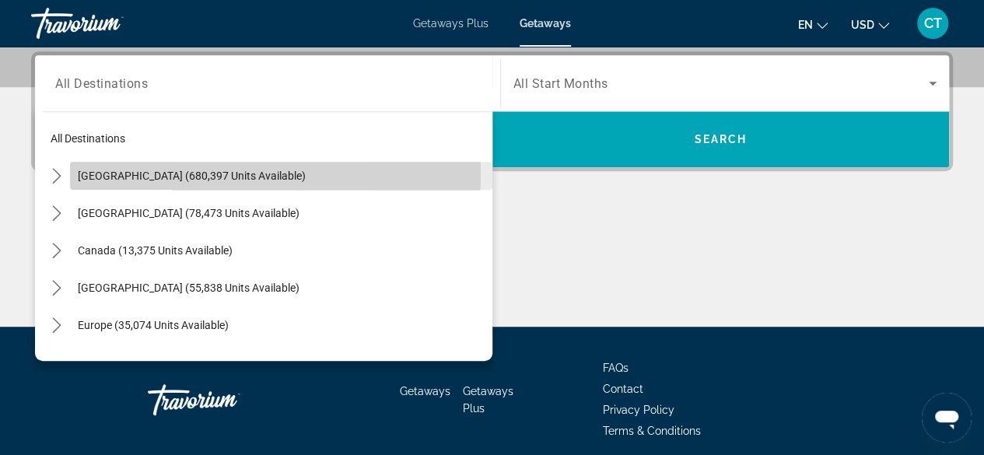
click at [227, 173] on span "[GEOGRAPHIC_DATA] (680,397 units available)" at bounding box center [192, 176] width 228 height 12
type input "**********"
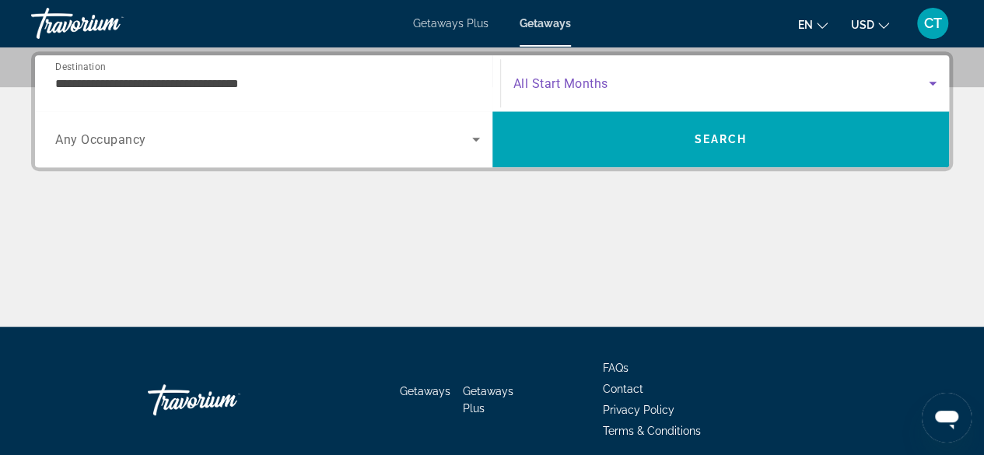
click at [932, 77] on icon "Search widget" at bounding box center [932, 83] width 19 height 19
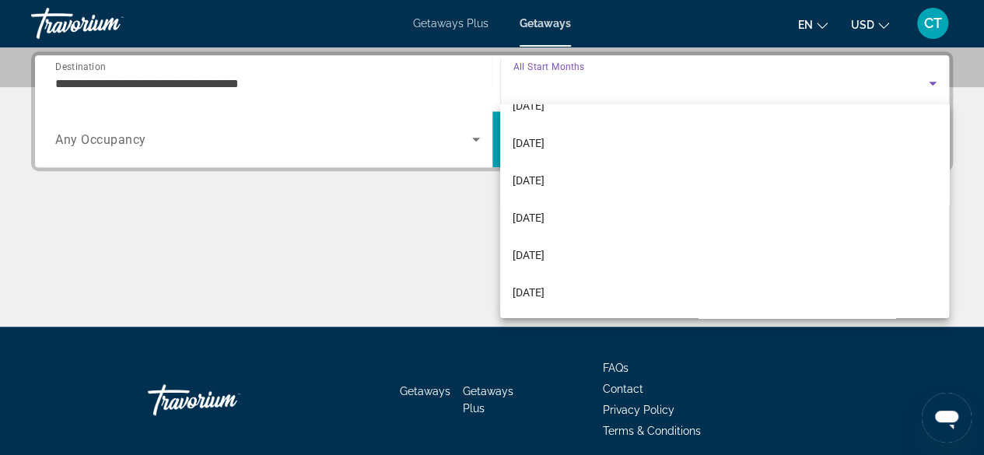
scroll to position [100, 0]
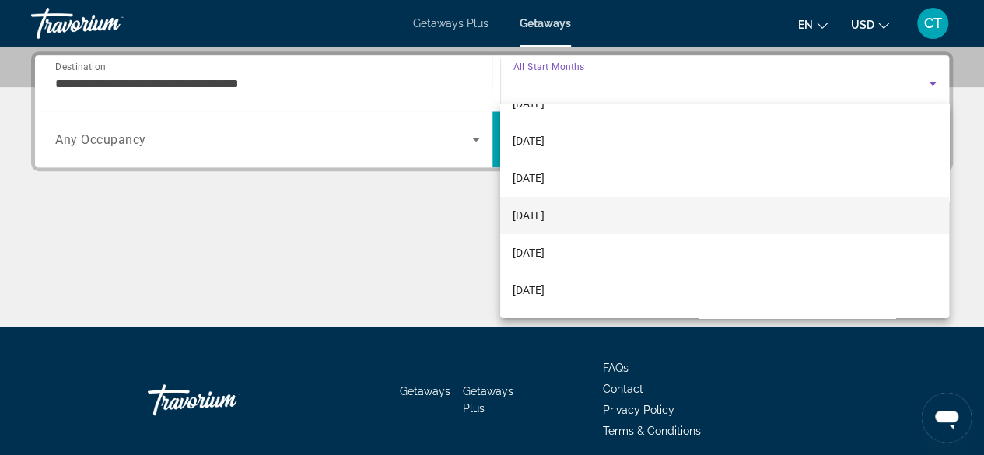
click at [544, 216] on span "[DATE]" at bounding box center [528, 215] width 32 height 19
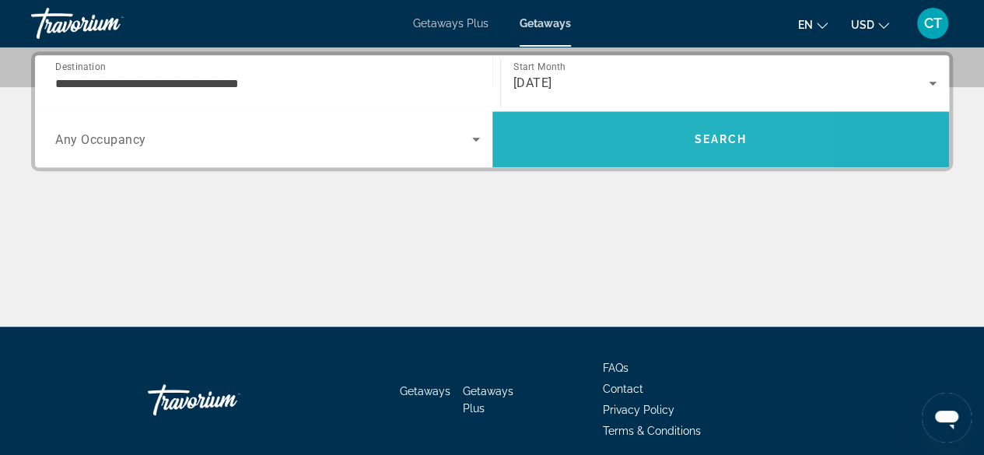
click at [595, 143] on span "Search" at bounding box center [720, 139] width 457 height 37
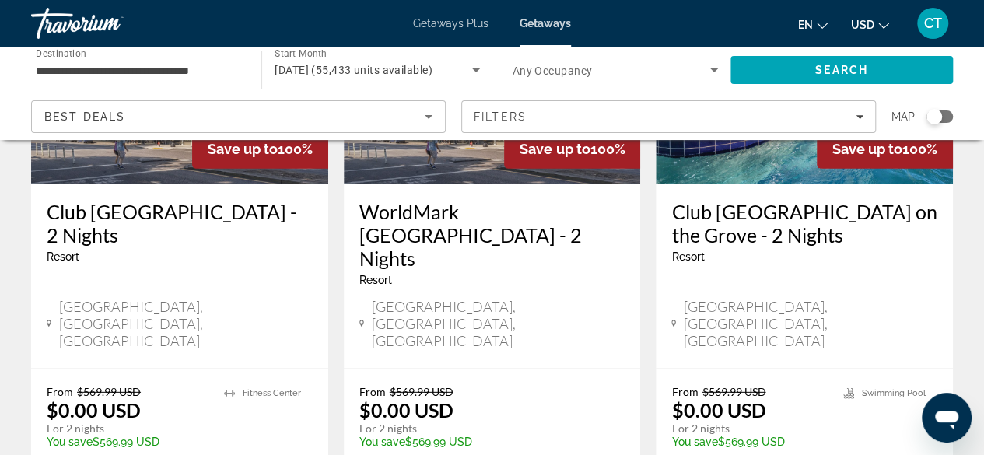
scroll to position [2034, 0]
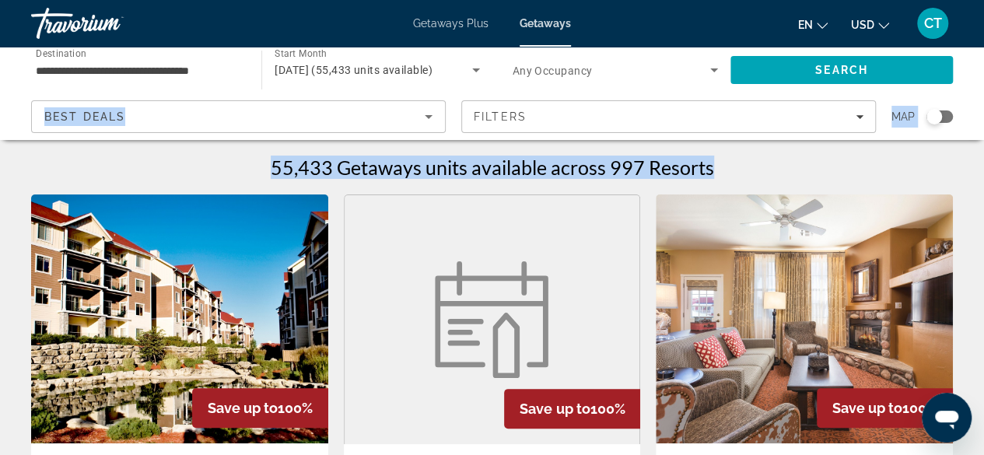
drag, startPoint x: 981, startPoint y: 72, endPoint x: 986, endPoint y: 89, distance: 17.0
click at [984, 89] on html "**********" at bounding box center [492, 227] width 984 height 455
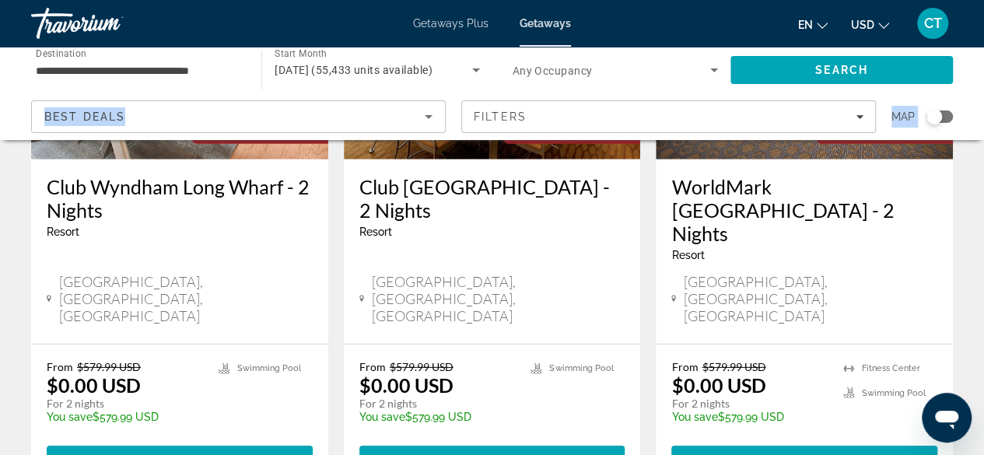
scroll to position [2130, 0]
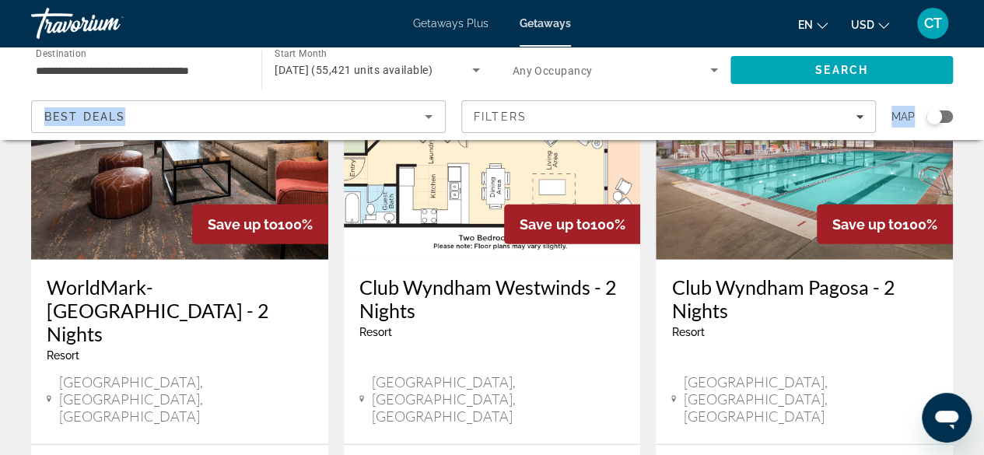
scroll to position [2042, 0]
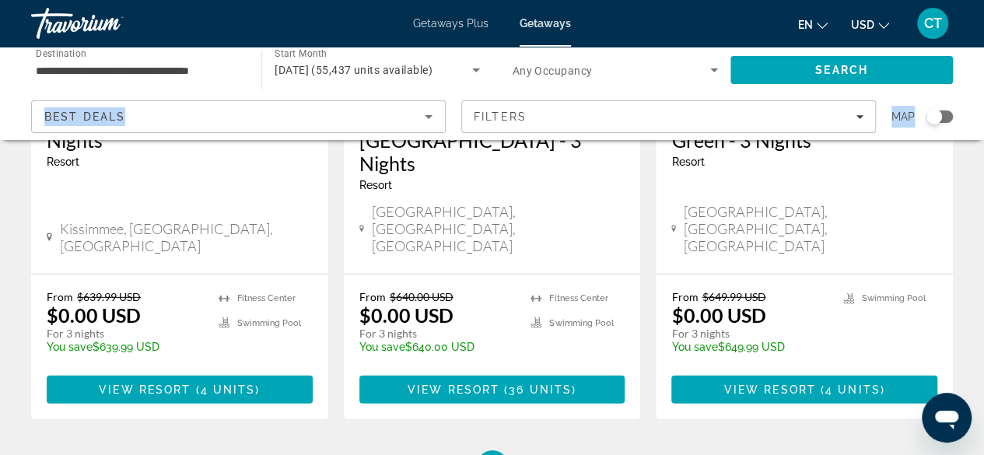
scroll to position [2134, 0]
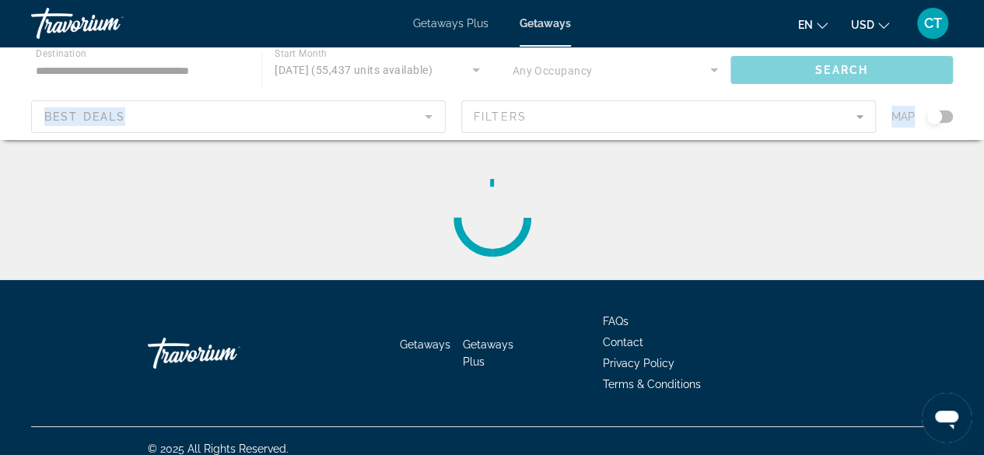
click at [146, 131] on div "Main content" at bounding box center [492, 93] width 984 height 93
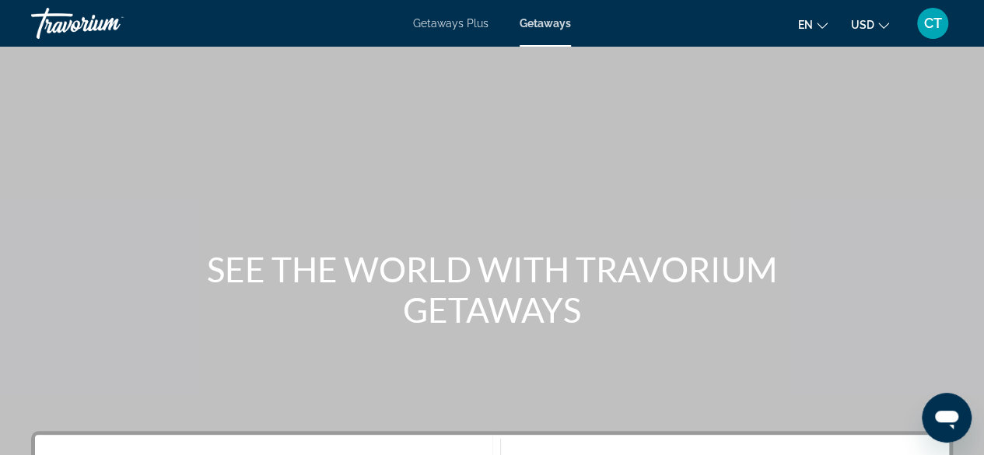
click at [883, 27] on icon "Change currency" at bounding box center [883, 25] width 11 height 11
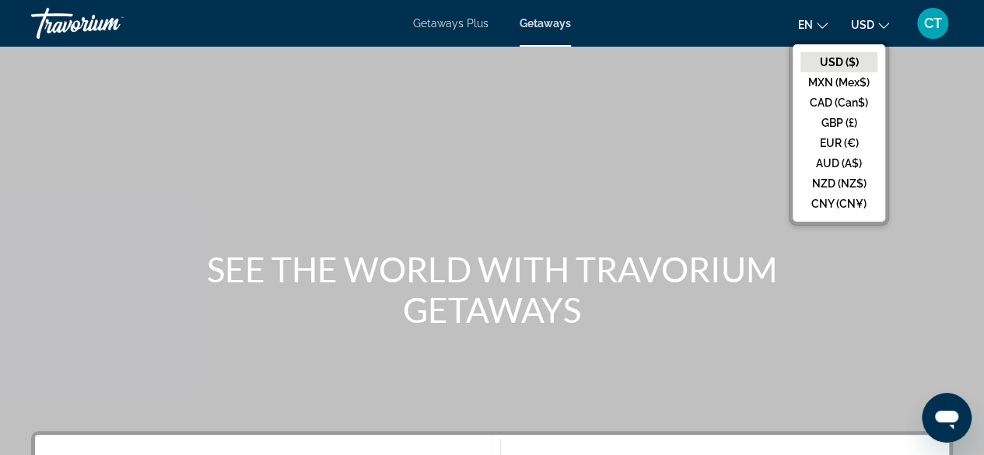
click at [692, 43] on div "Getaways Plus Getaways en English Español Français Italiano Português русский U…" at bounding box center [492, 23] width 984 height 40
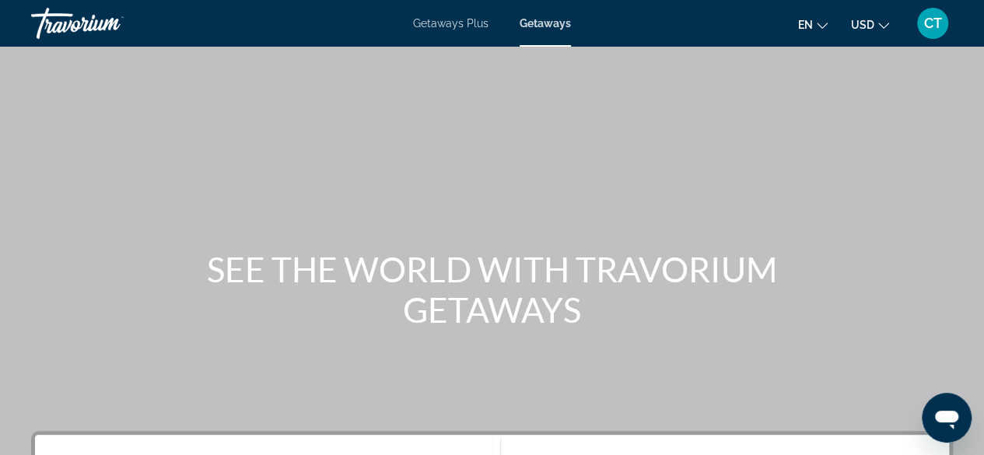
click at [804, 32] on button "en English Español Français Italiano Português русский" at bounding box center [813, 24] width 30 height 23
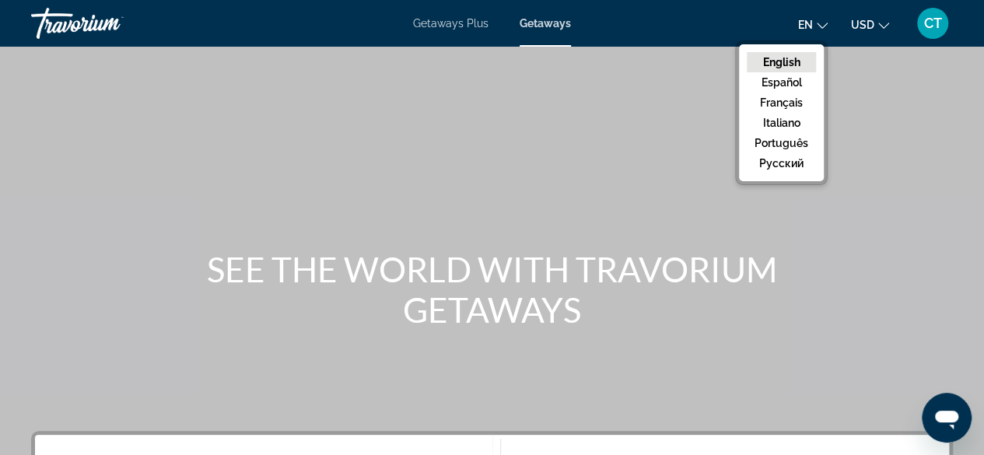
click at [601, 40] on div "Getaways Plus Getaways en English Español Français Italiano Português русский U…" at bounding box center [492, 23] width 984 height 40
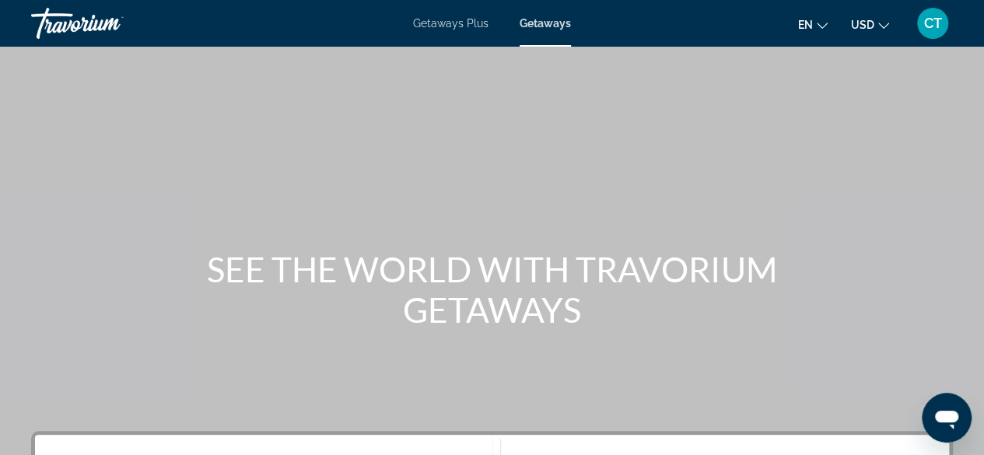
click at [456, 25] on span "Getaways Plus" at bounding box center [450, 23] width 75 height 12
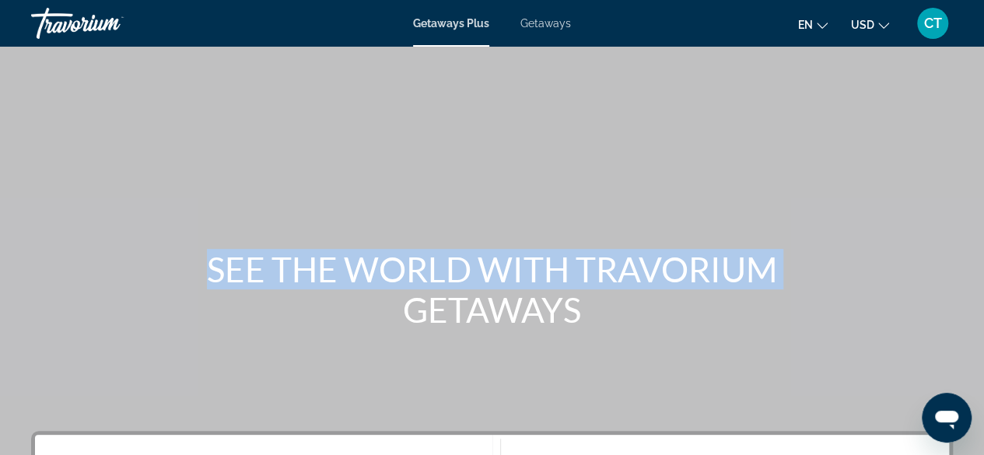
drag, startPoint x: 980, startPoint y: 183, endPoint x: 994, endPoint y: 229, distance: 48.7
click at [984, 229] on html "Skip to main content Getaways Plus Getaways en English Español Français Italian…" at bounding box center [492, 227] width 984 height 455
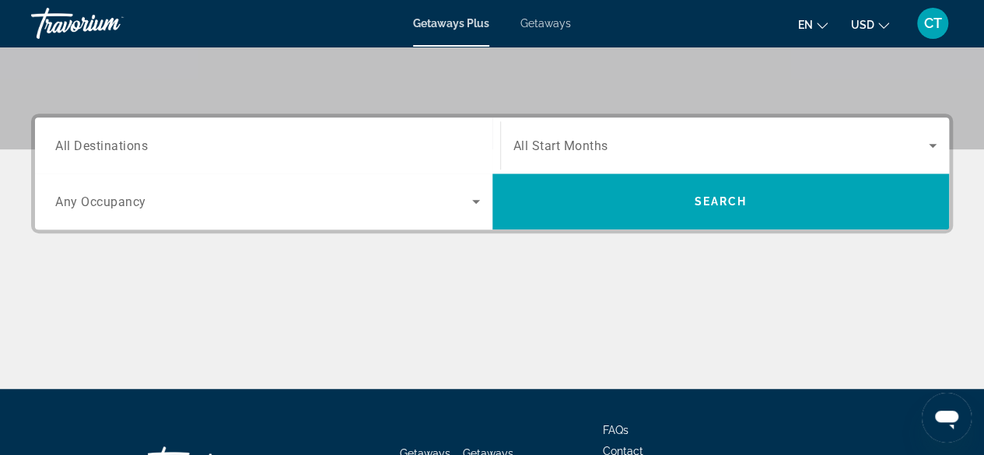
scroll to position [320, 0]
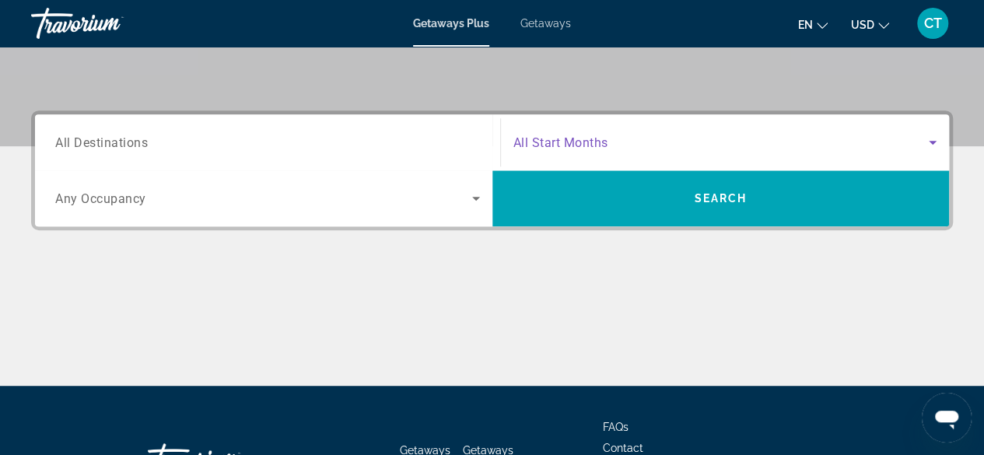
click at [939, 139] on icon "Search widget" at bounding box center [932, 142] width 19 height 19
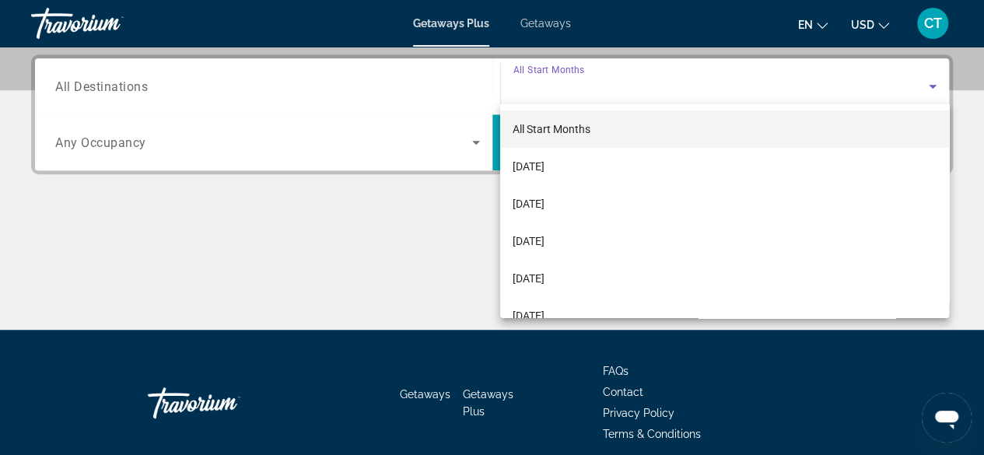
scroll to position [379, 0]
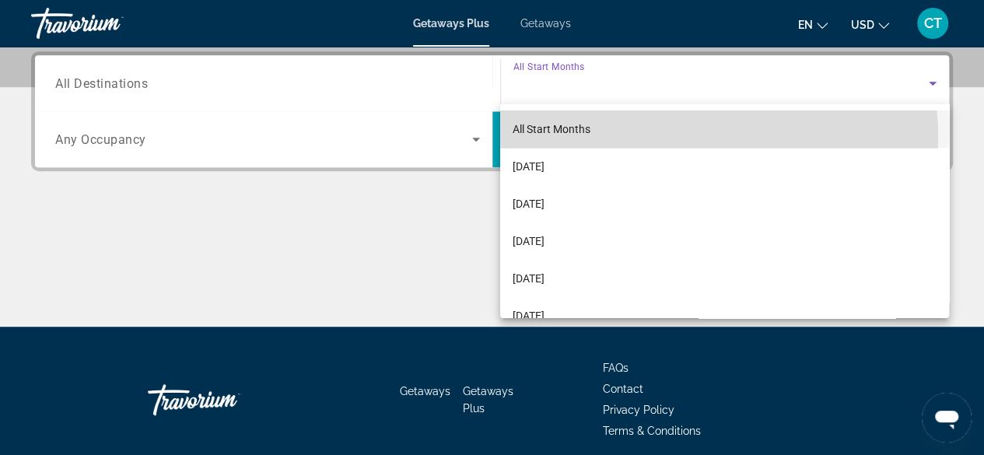
click at [658, 138] on mat-option "All Start Months" at bounding box center [724, 128] width 449 height 37
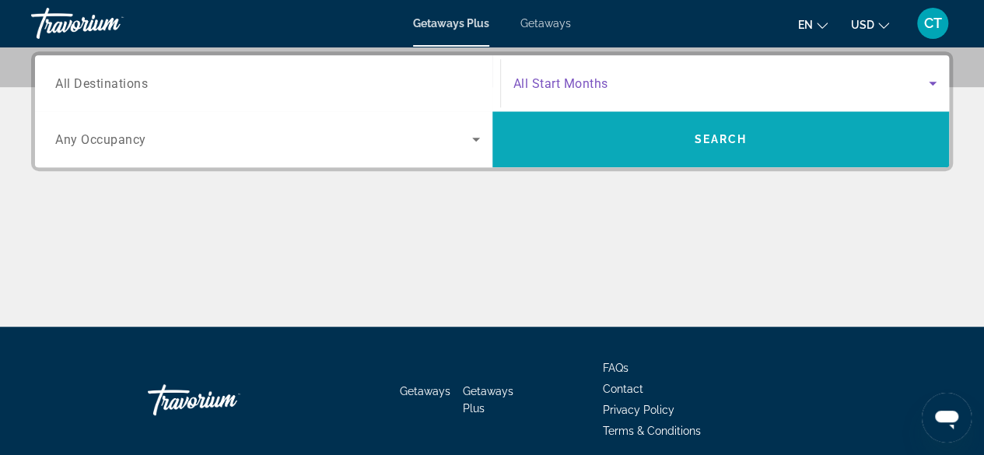
click at [644, 132] on span "Search" at bounding box center [720, 139] width 457 height 37
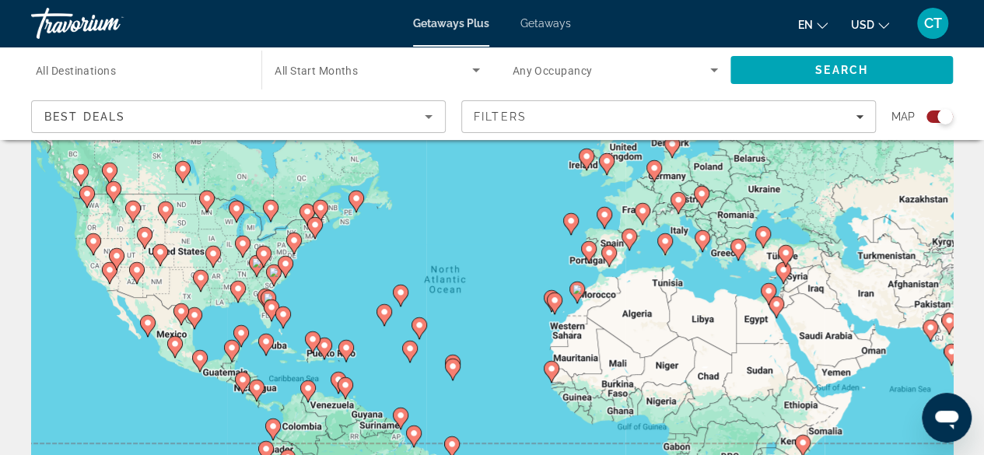
scroll to position [229, 0]
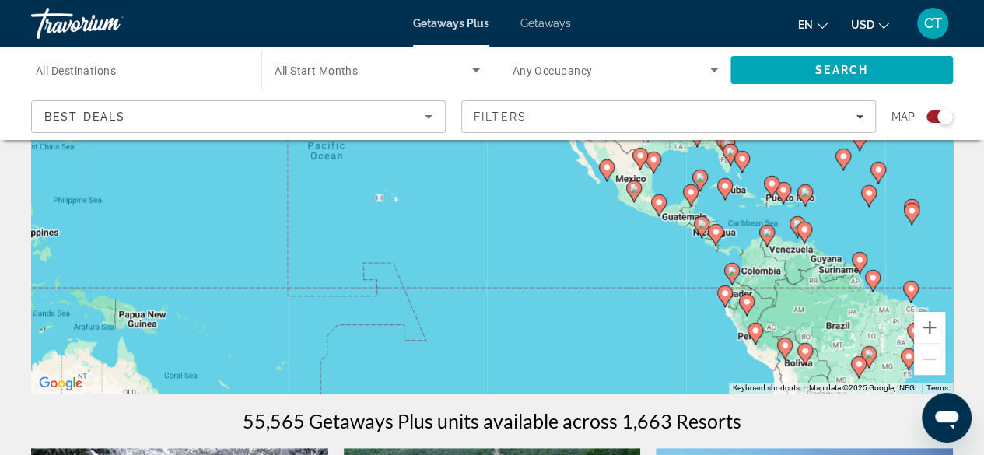
drag, startPoint x: 123, startPoint y: 246, endPoint x: 583, endPoint y: 236, distance: 460.5
click at [583, 236] on div "To activate drag with keyboard, press Alt + Enter. Once in keyboard drag state,…" at bounding box center [492, 160] width 922 height 467
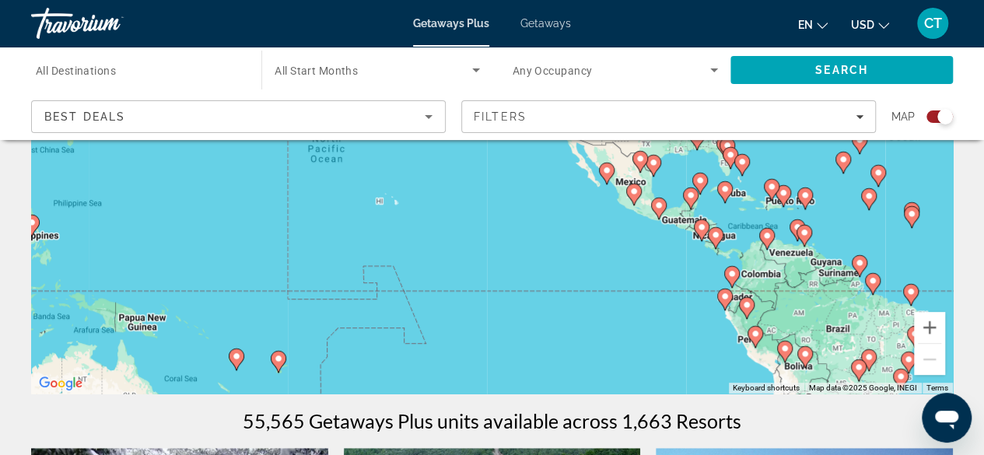
drag, startPoint x: 370, startPoint y: 212, endPoint x: 411, endPoint y: 212, distance: 41.2
click at [372, 212] on div "To activate drag with keyboard, press Alt + Enter. Once in keyboard drag state,…" at bounding box center [492, 160] width 922 height 467
click at [388, 212] on div "To activate drag with keyboard, press Alt + Enter. Once in keyboard drag state,…" at bounding box center [492, 160] width 922 height 467
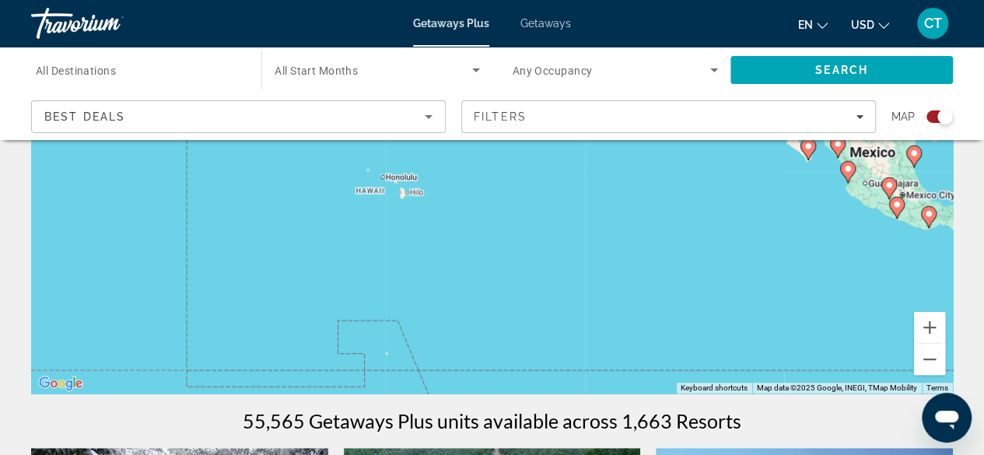
click at [401, 201] on div "To activate drag with keyboard, press Alt + Enter. Once in keyboard drag state,…" at bounding box center [492, 160] width 922 height 467
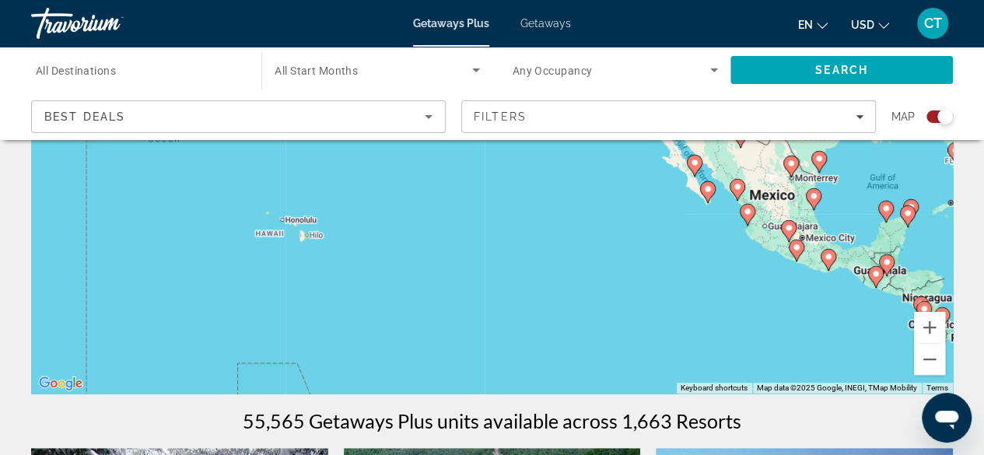
drag, startPoint x: 827, startPoint y: 257, endPoint x: 727, endPoint y: 298, distance: 108.2
click at [727, 298] on div "To activate drag with keyboard, press Alt + Enter. Once in keyboard drag state,…" at bounding box center [492, 160] width 922 height 467
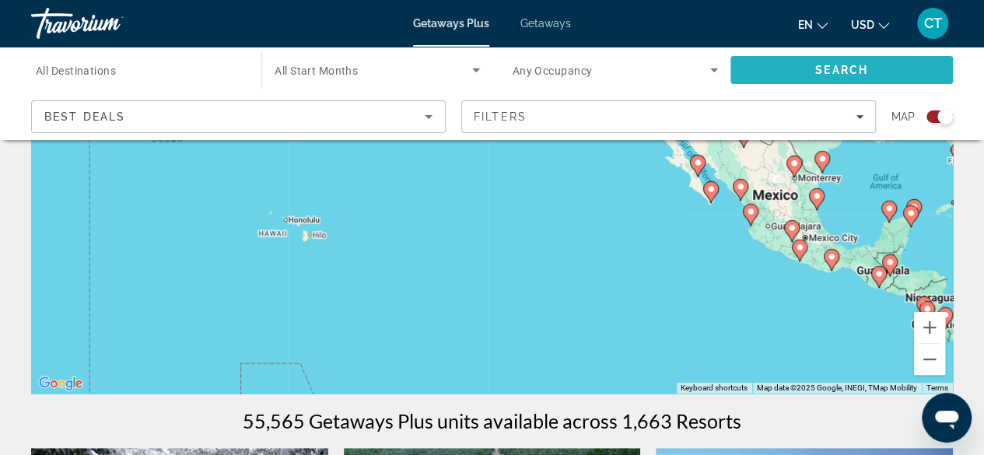
click at [852, 61] on span "Search" at bounding box center [841, 69] width 222 height 37
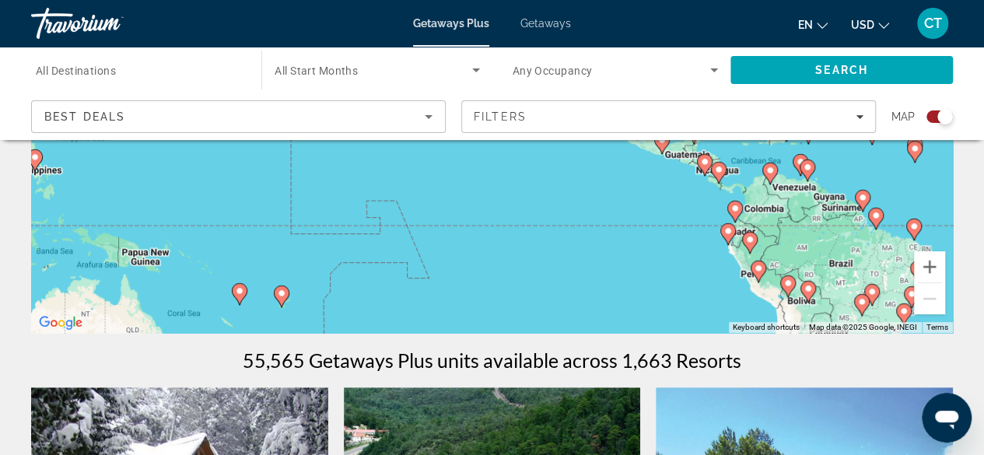
scroll to position [296, 0]
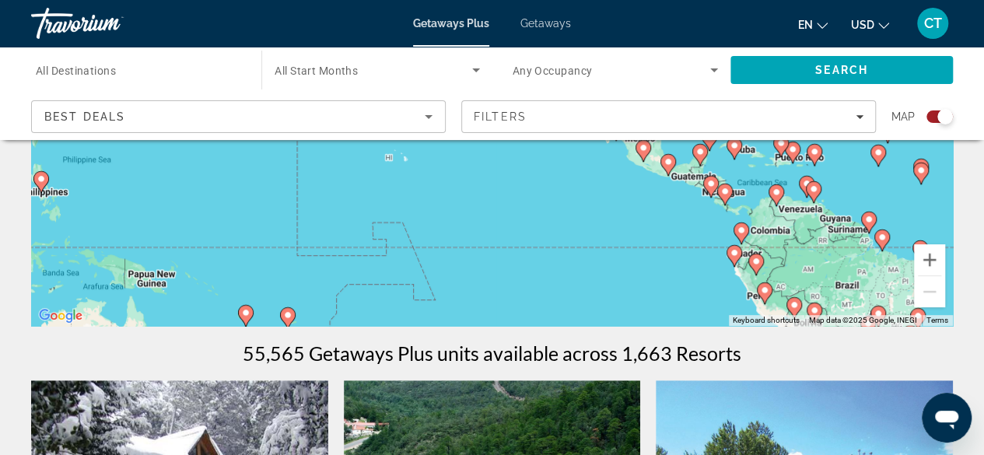
drag, startPoint x: 619, startPoint y: 313, endPoint x: 628, endPoint y: 362, distance: 50.6
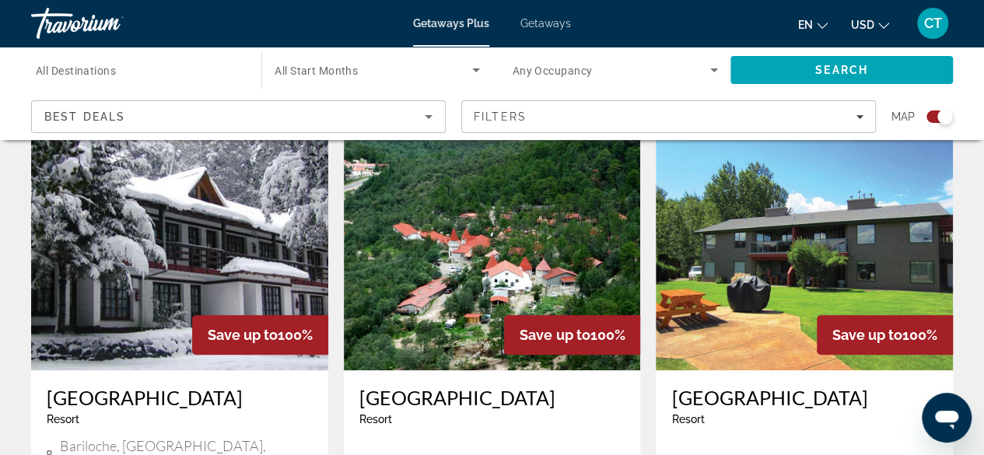
scroll to position [0, 0]
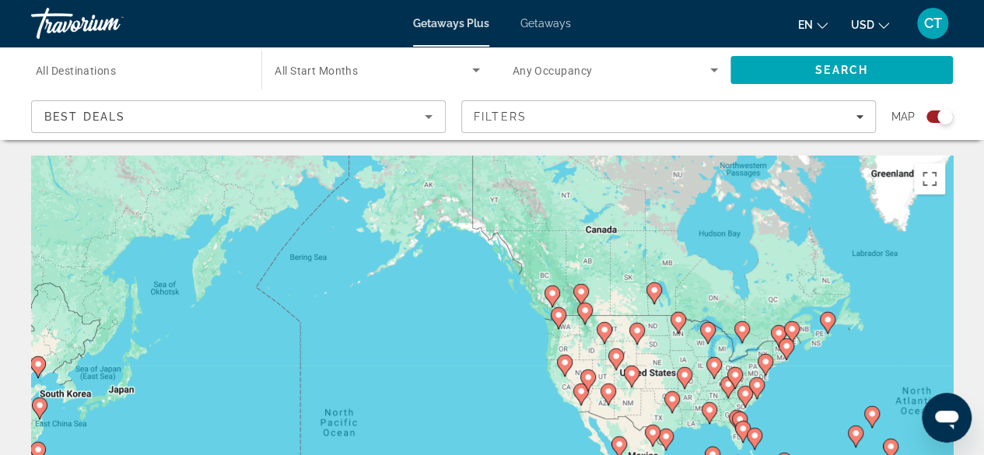
click at [572, 66] on span "Any Occupancy" at bounding box center [552, 71] width 80 height 12
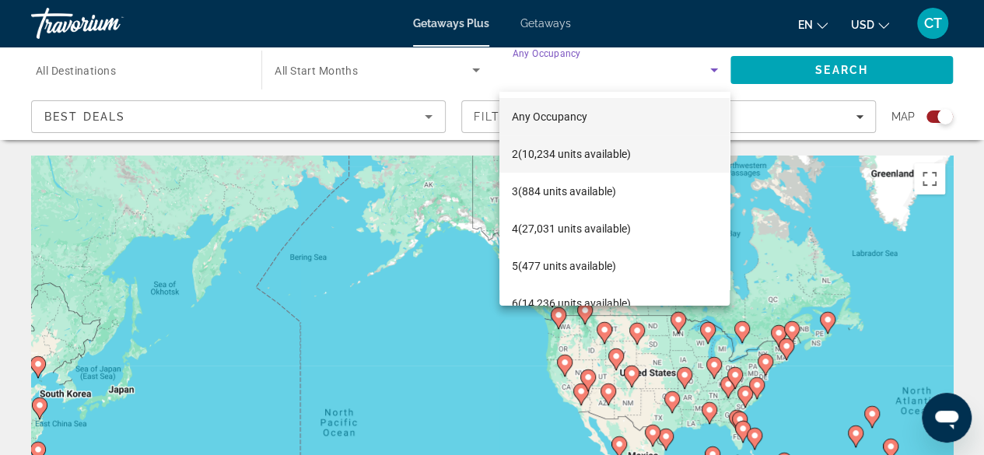
click at [638, 155] on mat-option "2 (10,234 units available)" at bounding box center [614, 153] width 230 height 37
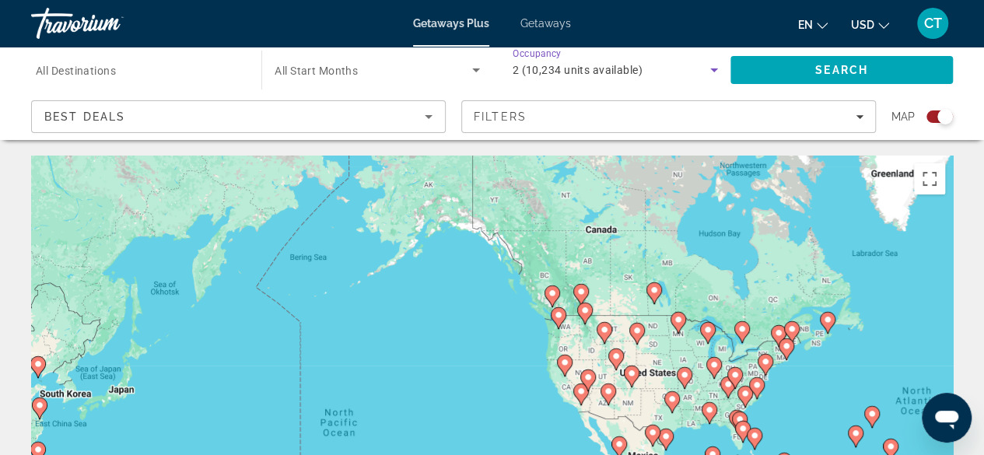
click at [431, 114] on icon "Sort by" at bounding box center [428, 116] width 19 height 19
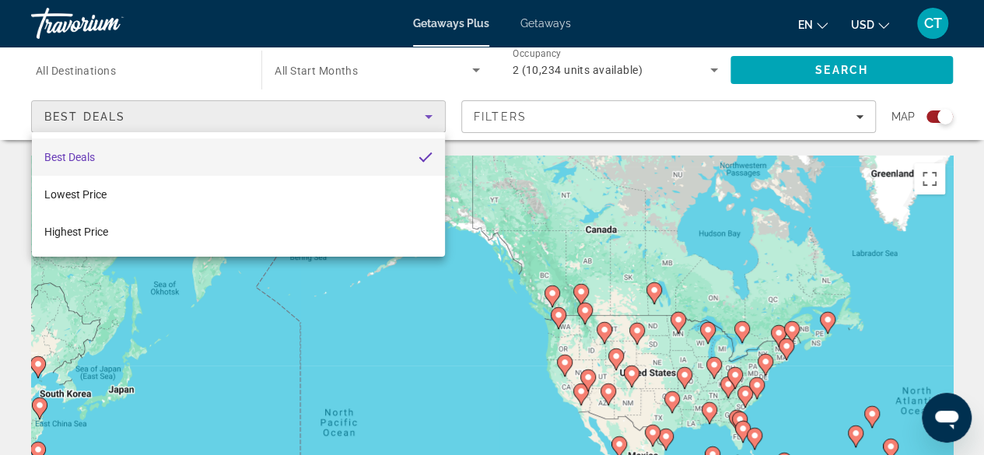
click at [291, 150] on mat-option "Best Deals" at bounding box center [238, 156] width 413 height 37
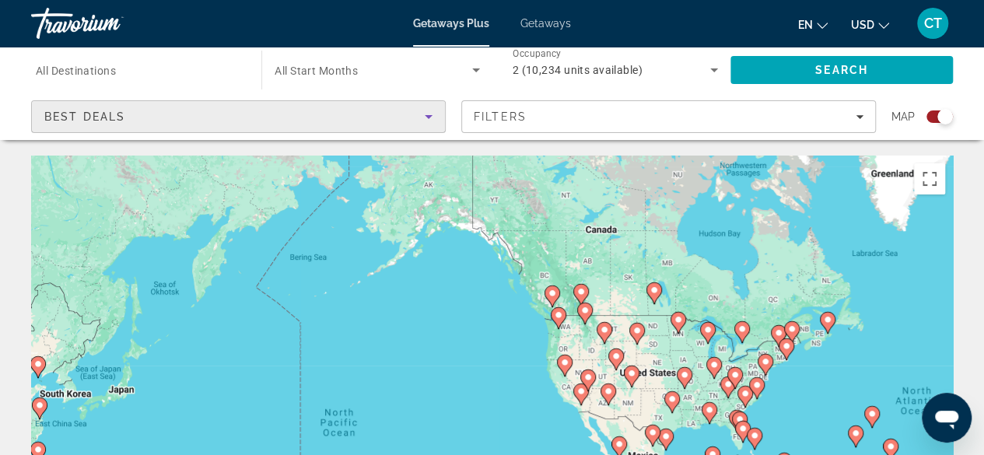
click at [86, 69] on span "All Destinations" at bounding box center [76, 71] width 80 height 12
click at [86, 69] on input "Destination All Destinations" at bounding box center [138, 70] width 205 height 19
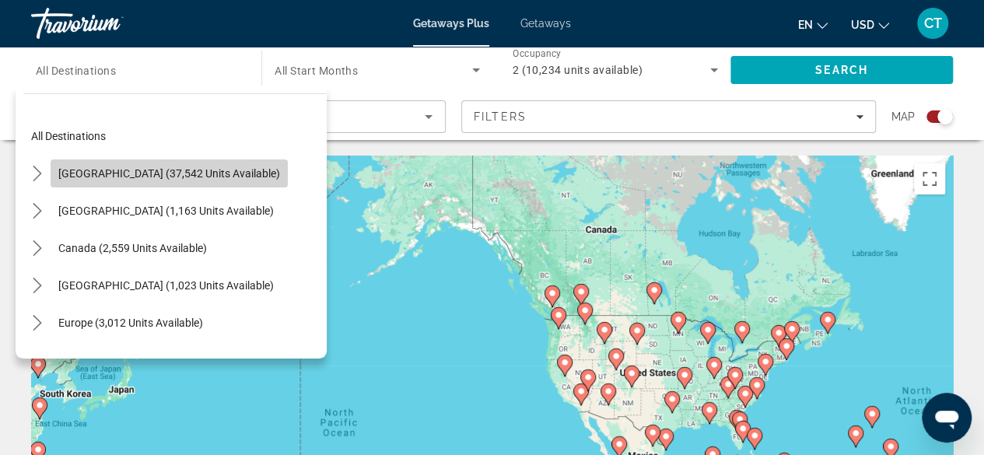
click at [172, 182] on span "Select destination: United States (37,542 units available)" at bounding box center [169, 173] width 237 height 37
type input "**********"
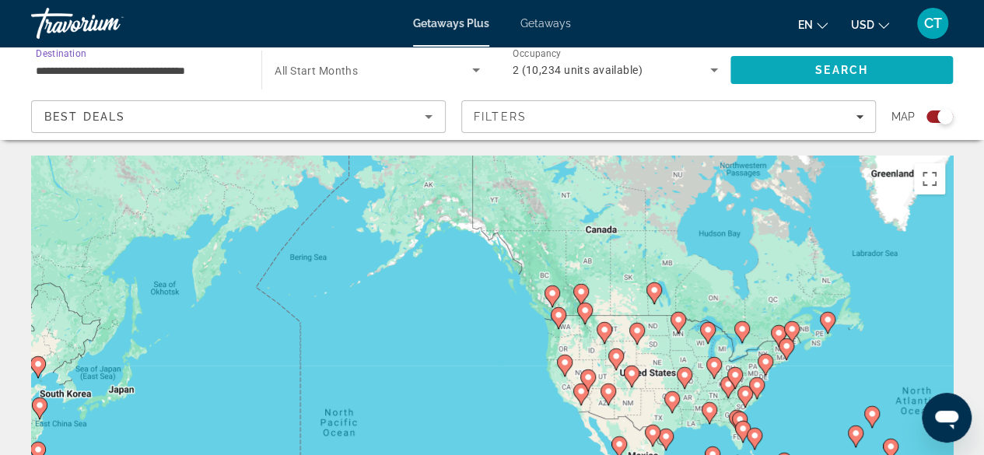
click at [878, 71] on span "Search" at bounding box center [841, 69] width 222 height 37
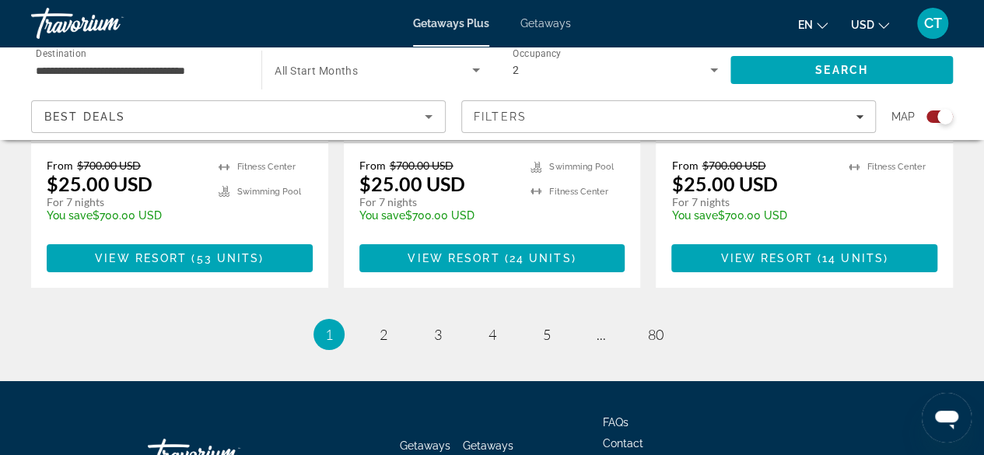
scroll to position [2598, 0]
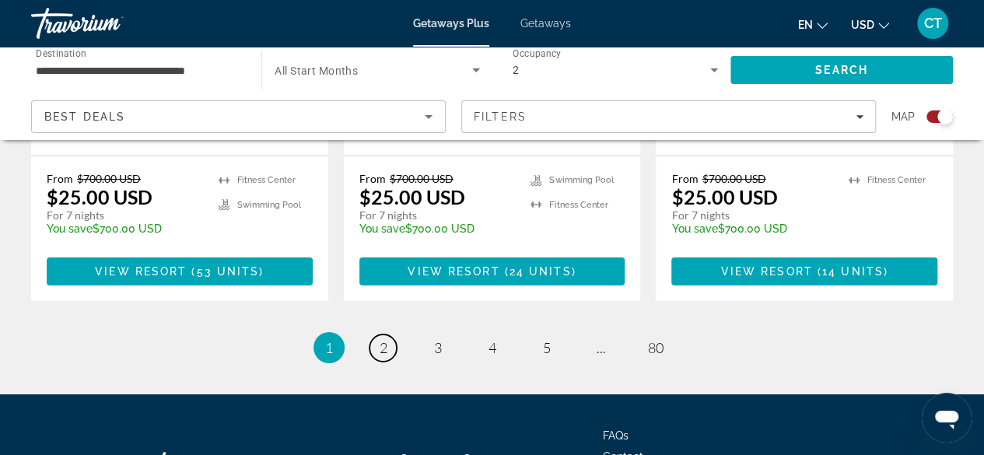
click at [383, 334] on link "page 2" at bounding box center [382, 347] width 27 height 27
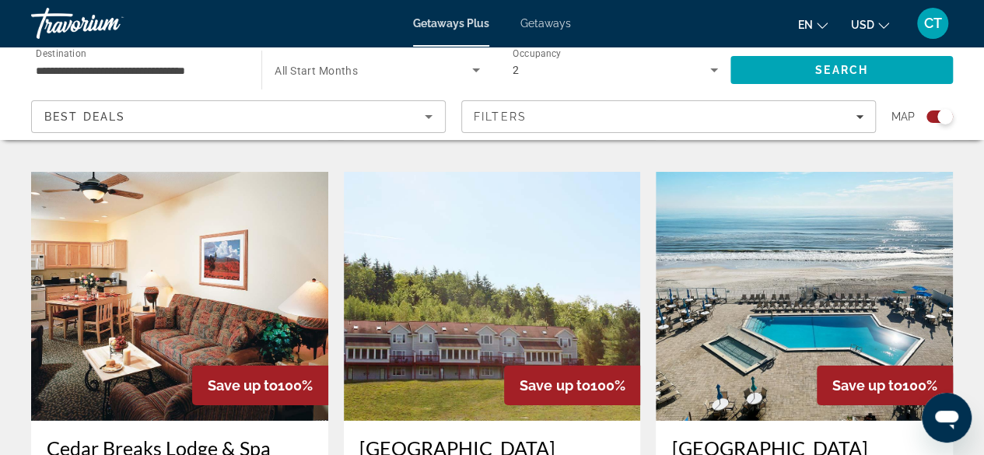
scroll to position [2148, 0]
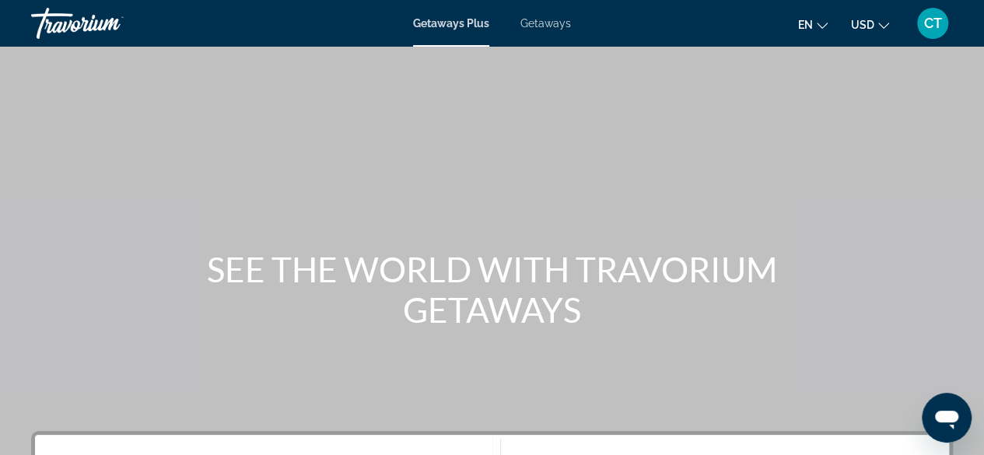
click at [852, 30] on span "USD" at bounding box center [862, 25] width 23 height 12
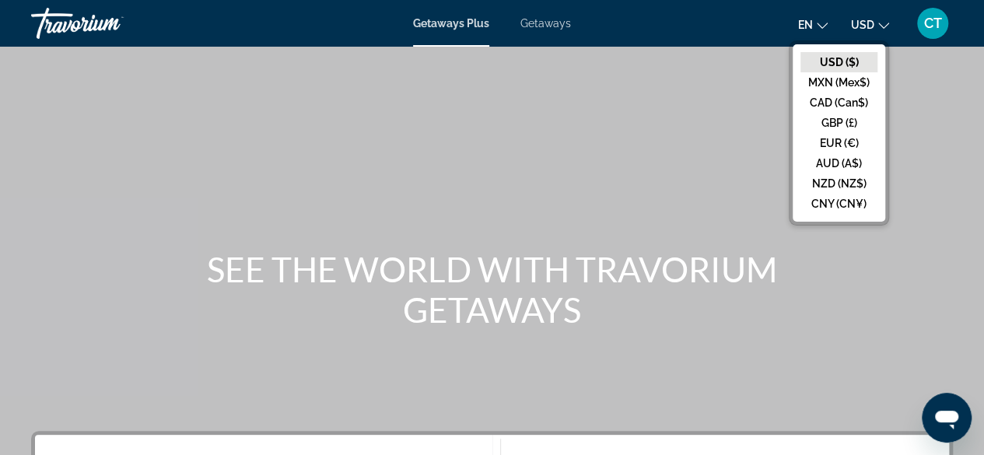
click at [815, 26] on button "en English Español Français Italiano Português русский" at bounding box center [813, 24] width 30 height 23
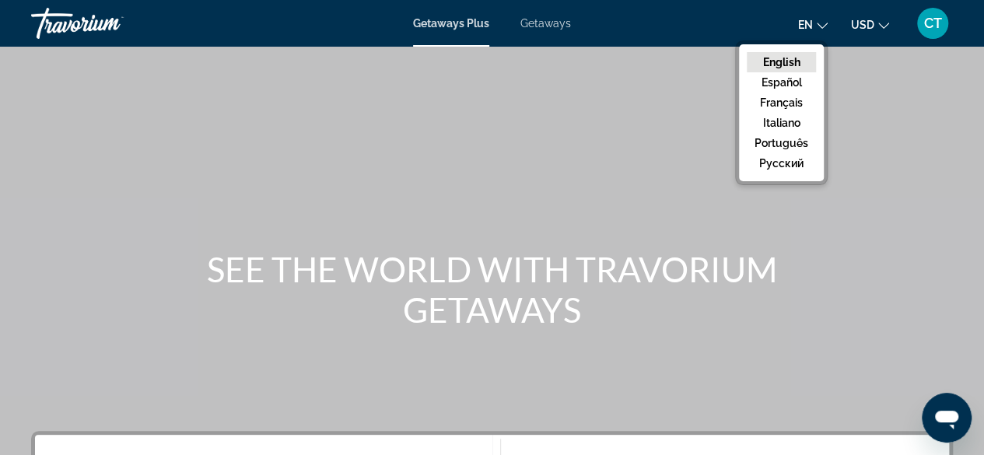
click at [930, 18] on span "CT" at bounding box center [933, 24] width 18 height 16
